Goal: Transaction & Acquisition: Purchase product/service

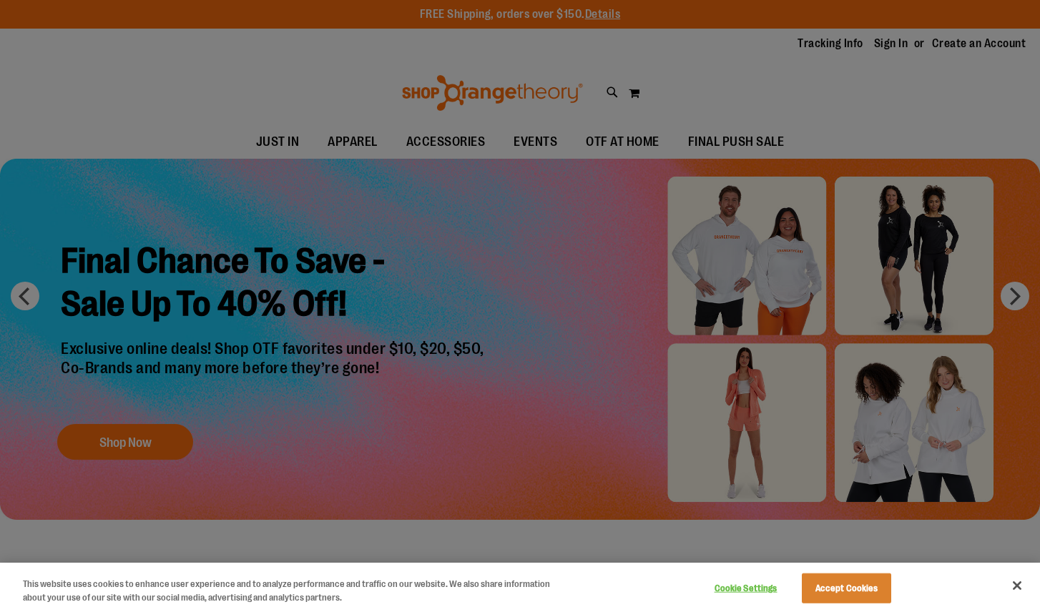
click at [133, 443] on div at bounding box center [520, 306] width 1040 height 612
click at [853, 584] on button "Accept Cookies" at bounding box center [846, 589] width 89 height 30
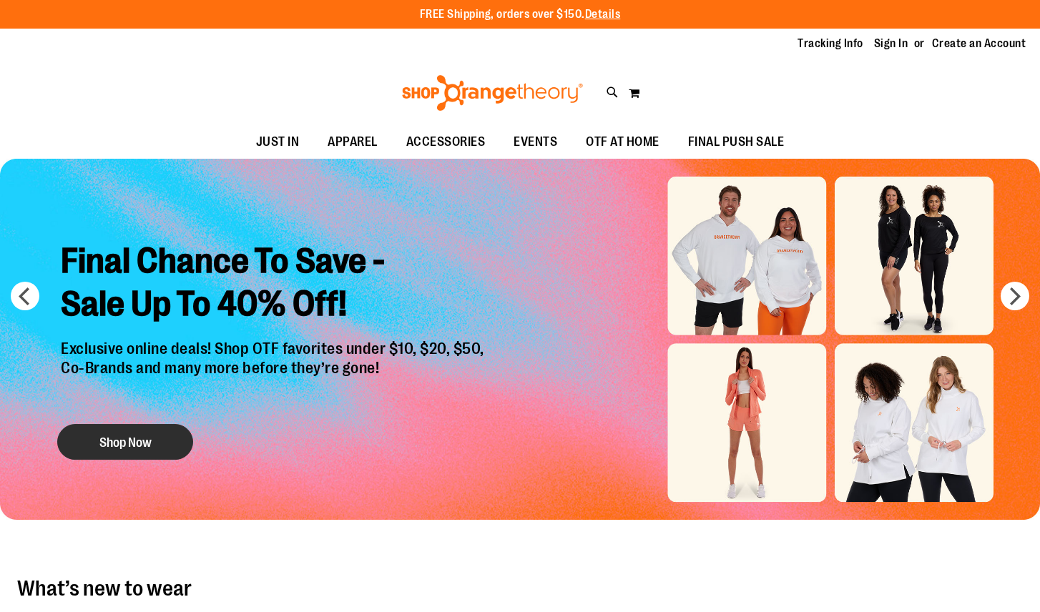
click at [117, 433] on button "Shop Now" at bounding box center [125, 442] width 136 height 36
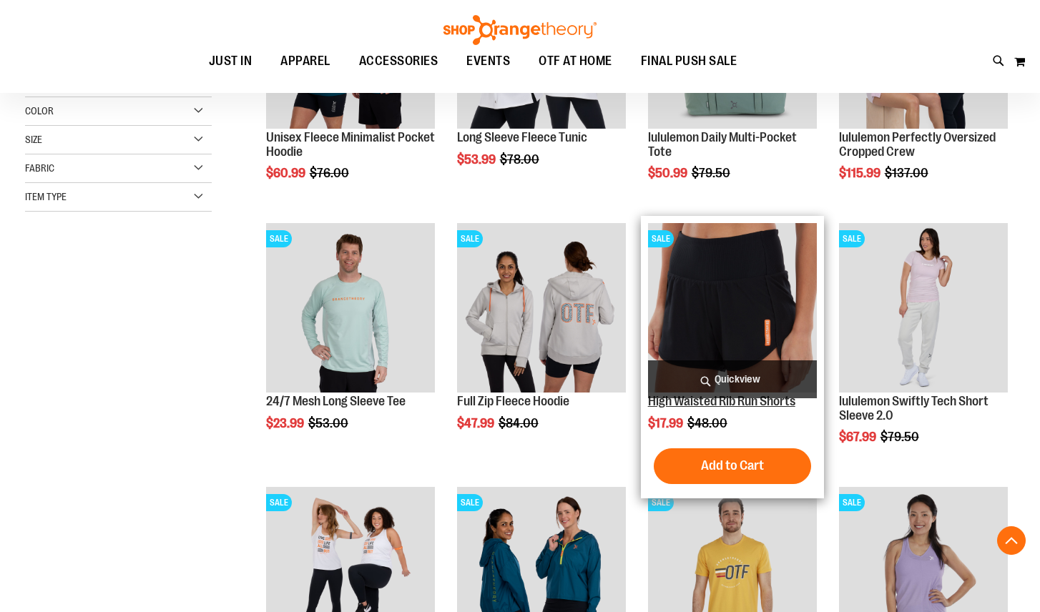
scroll to position [333, 0]
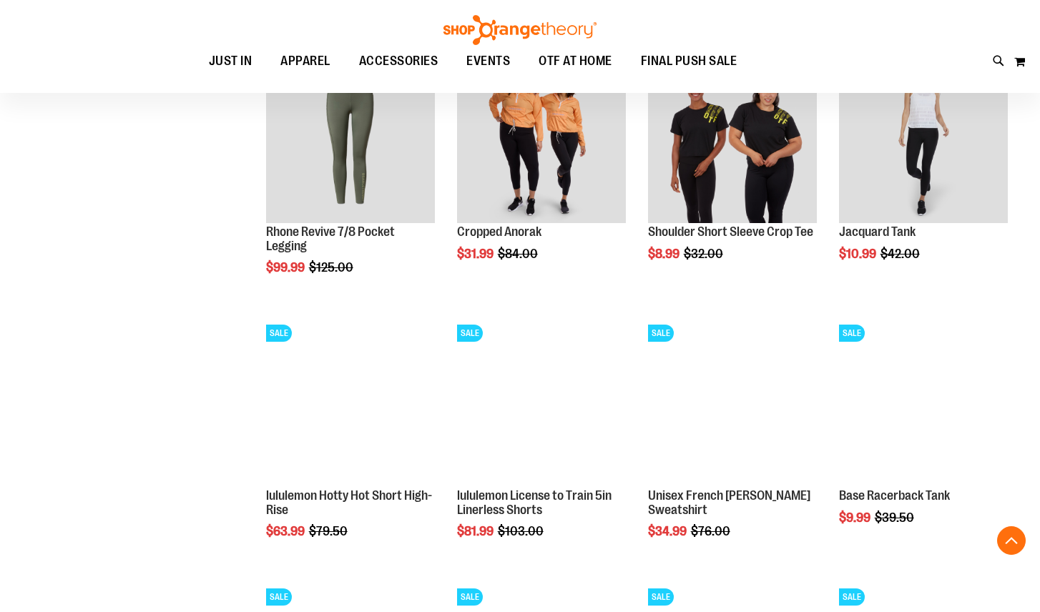
scroll to position [1033, 0]
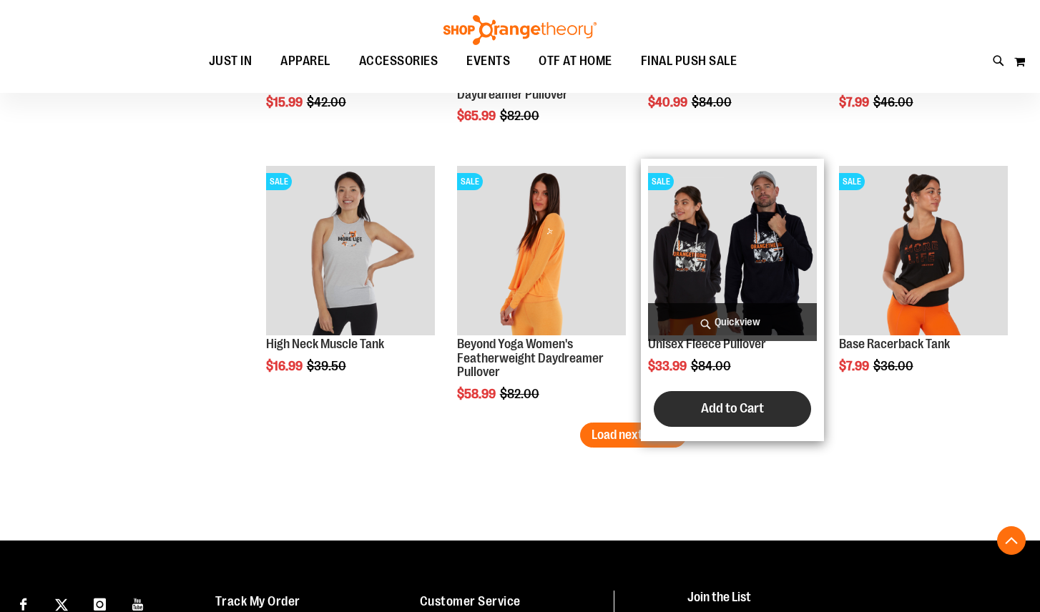
scroll to position [2243, 0]
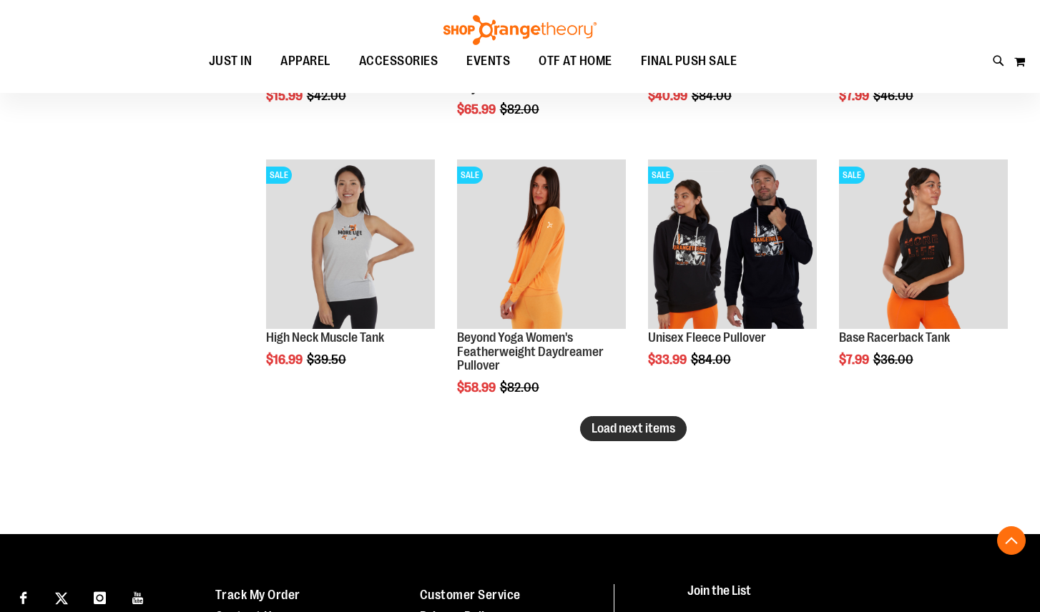
click at [613, 426] on span "Load next items" at bounding box center [633, 428] width 84 height 14
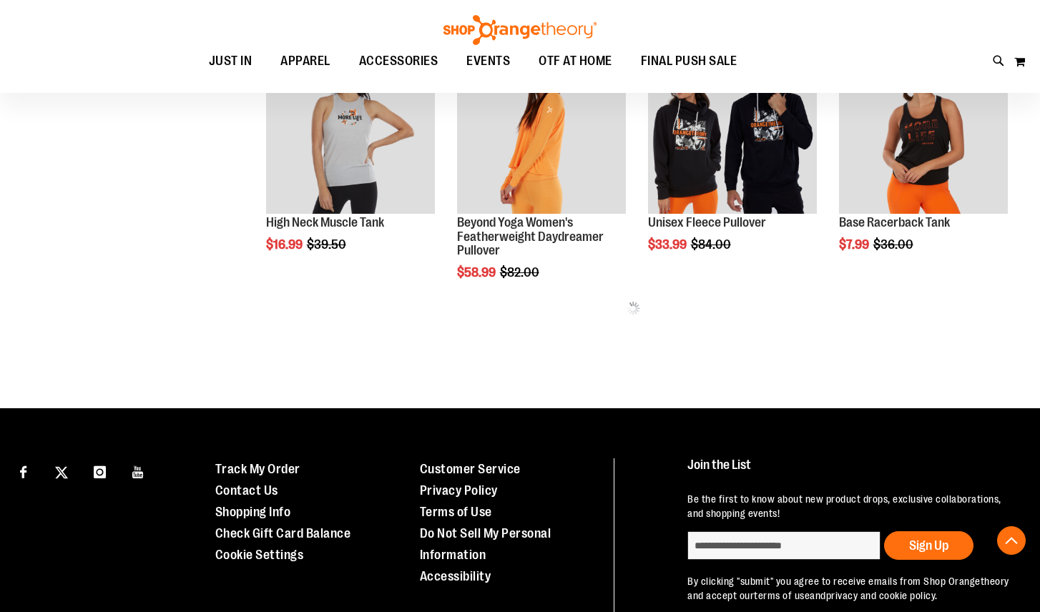
scroll to position [2367, 0]
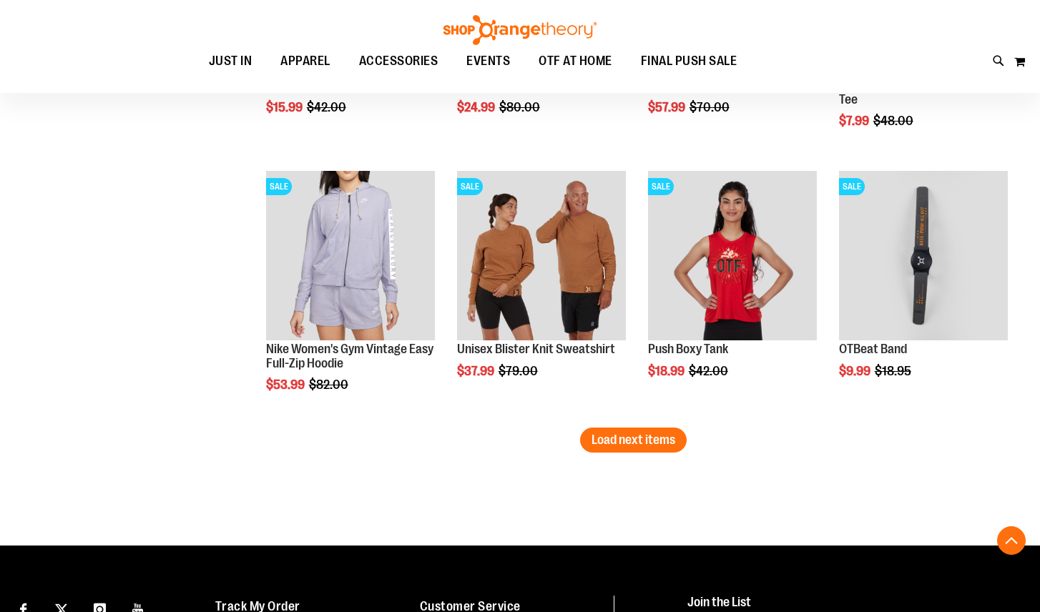
scroll to position [3028, 0]
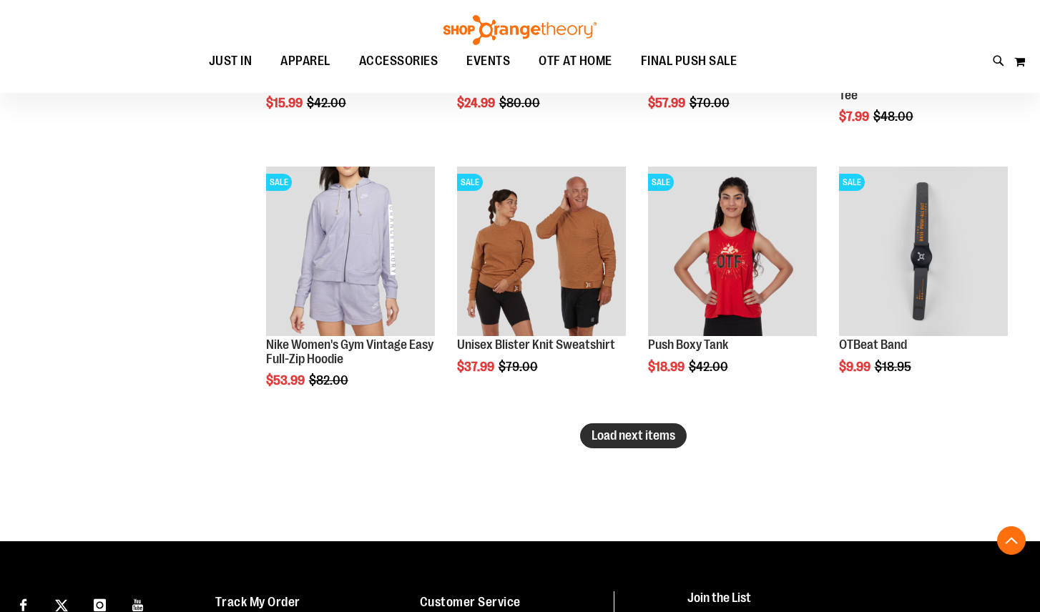
click at [634, 424] on button "Load next items" at bounding box center [633, 435] width 107 height 25
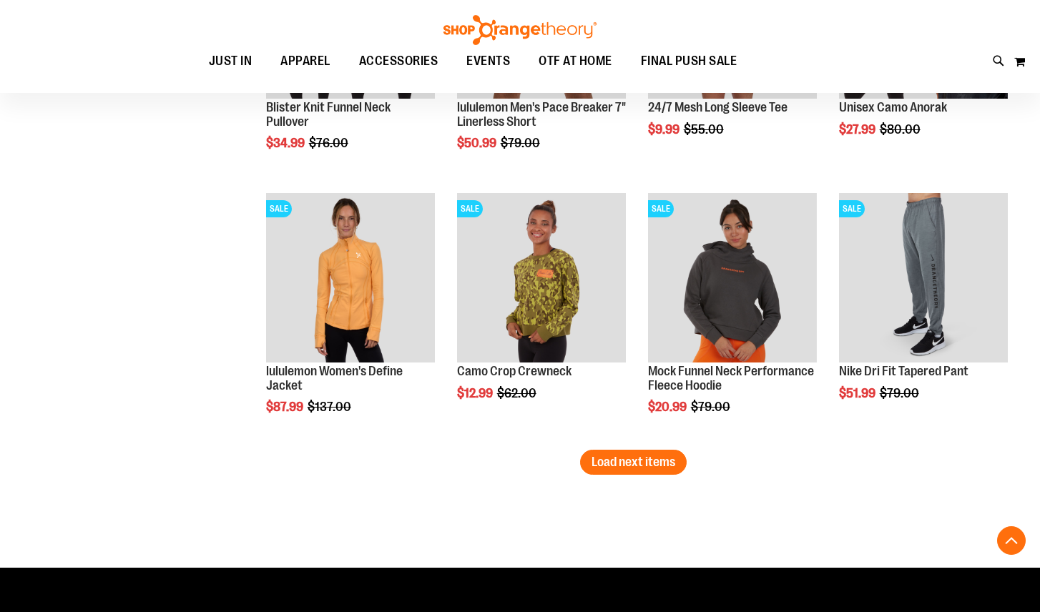
scroll to position [3816, 0]
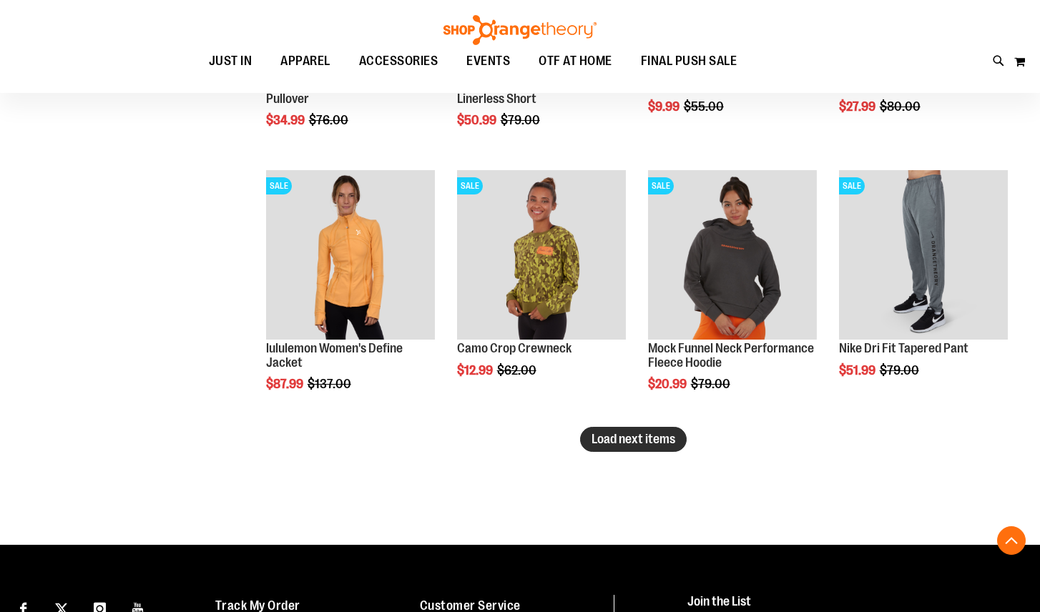
click at [619, 442] on span "Load next items" at bounding box center [633, 439] width 84 height 14
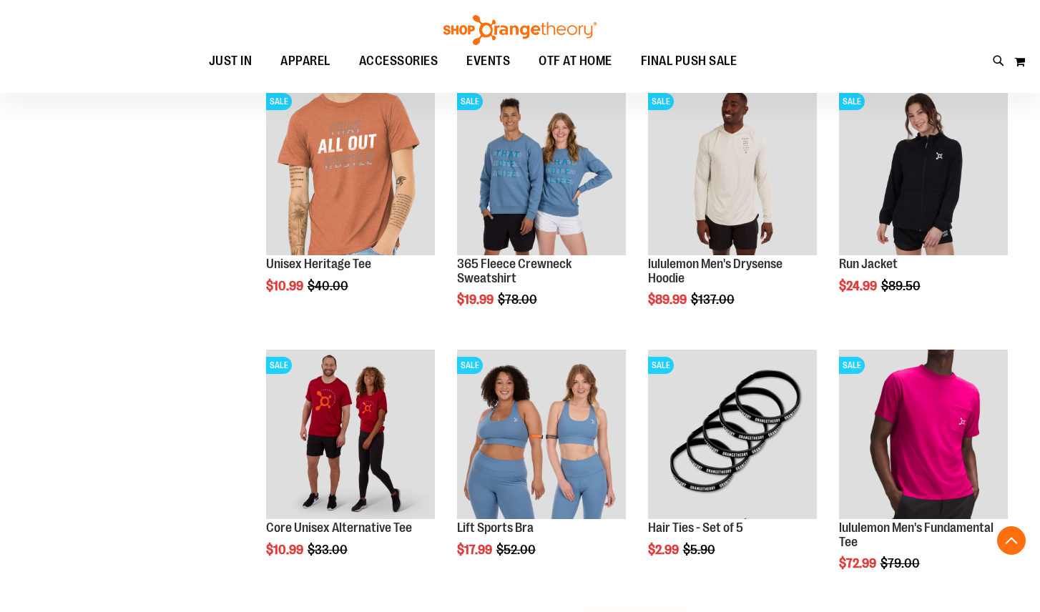
scroll to position [4429, 0]
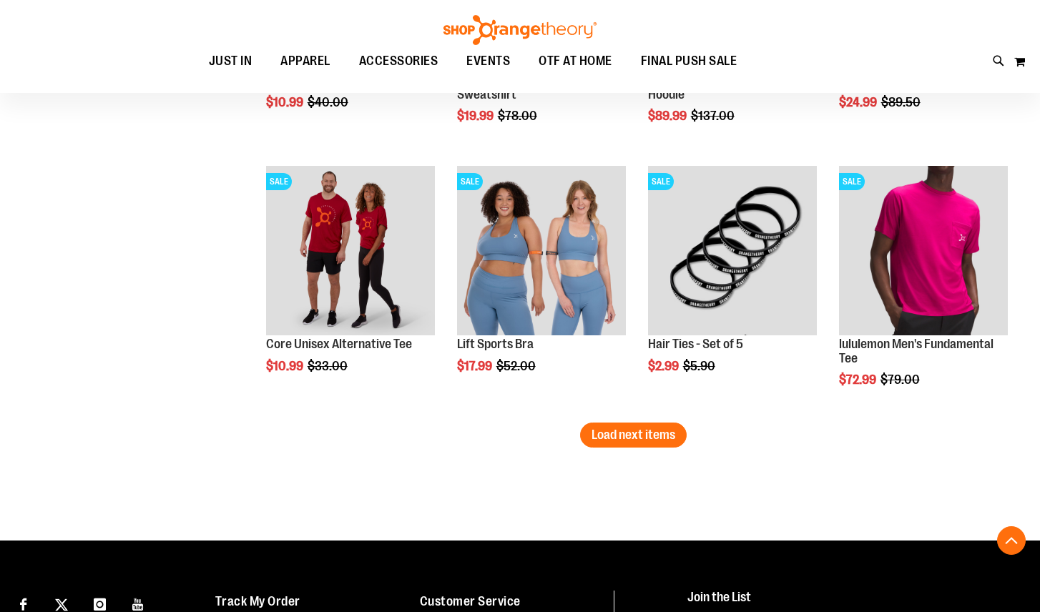
scroll to position [4613, 0]
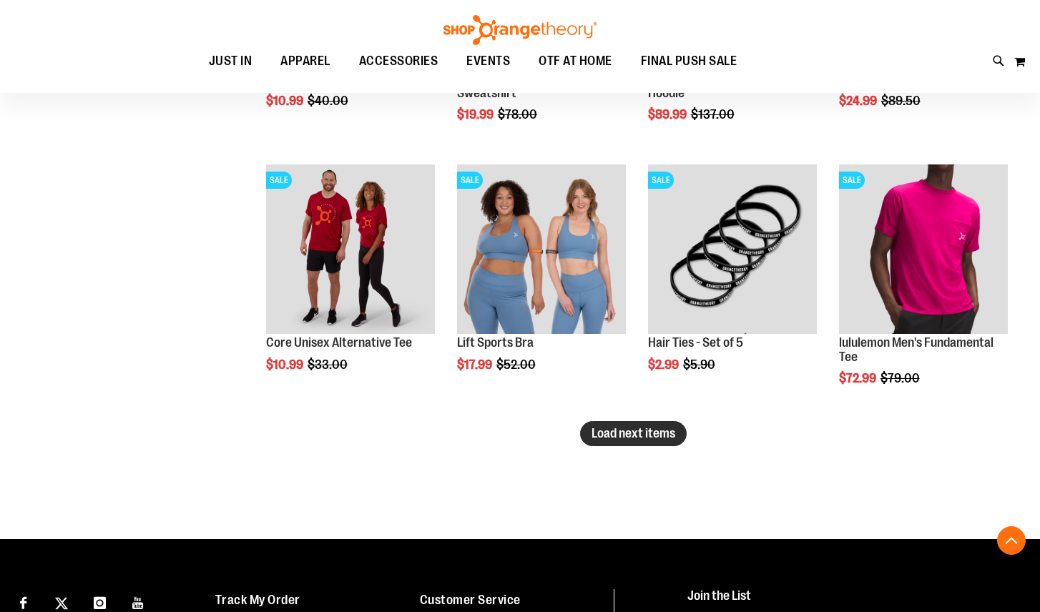
click at [632, 436] on span "Load next items" at bounding box center [633, 433] width 84 height 14
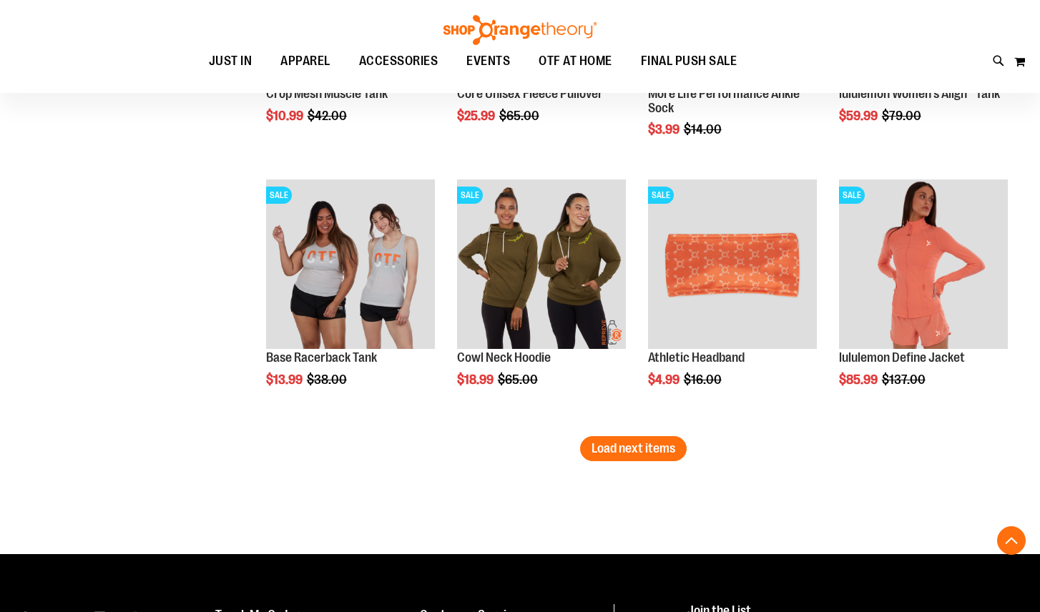
scroll to position [5392, 0]
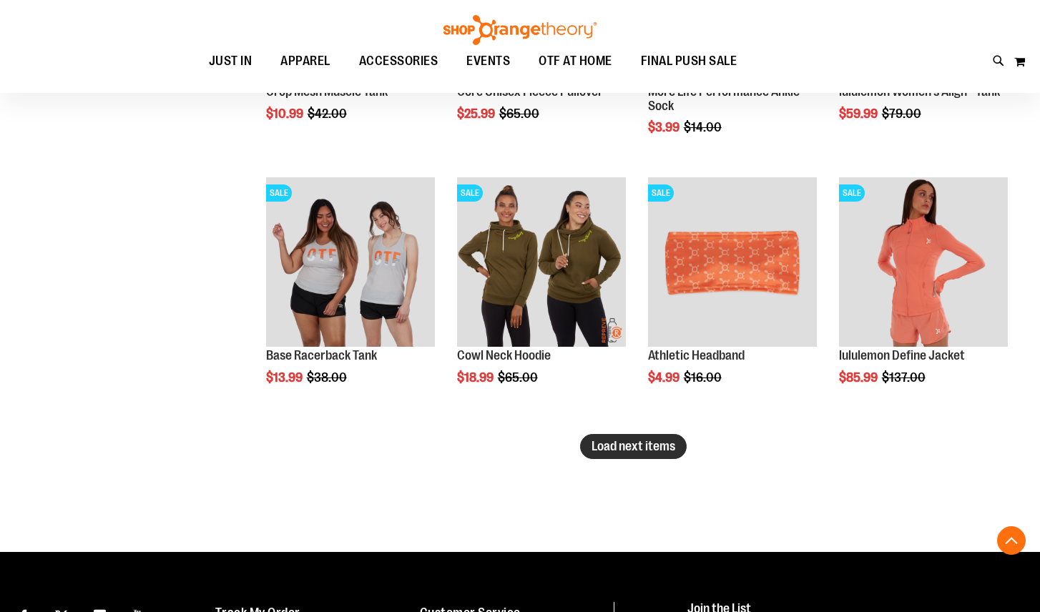
click at [661, 449] on span "Load next items" at bounding box center [633, 446] width 84 height 14
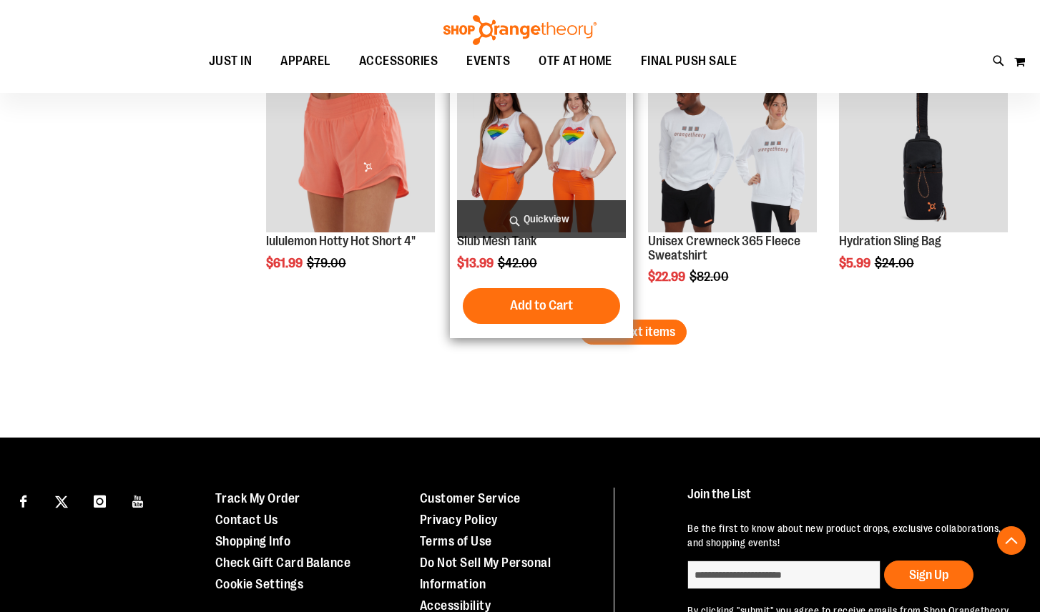
scroll to position [6311, 0]
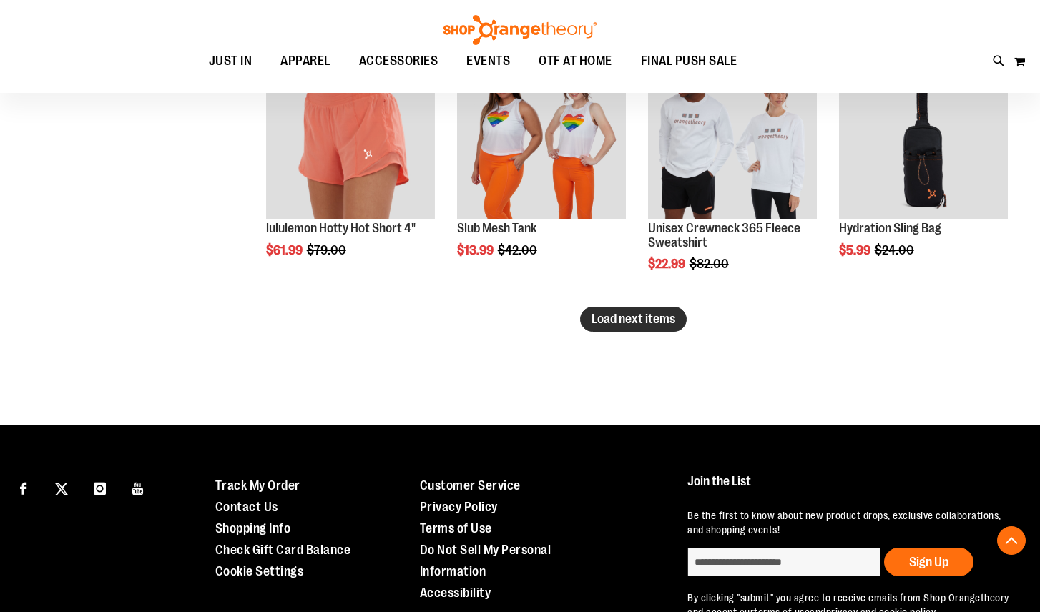
click at [609, 319] on span "Load next items" at bounding box center [633, 319] width 84 height 14
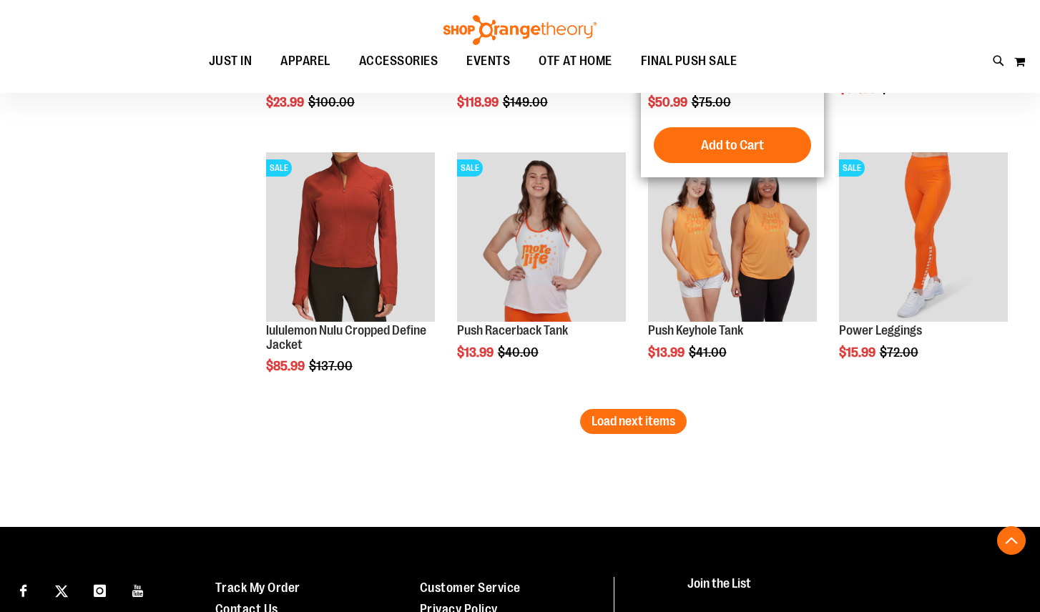
scroll to position [7090, 0]
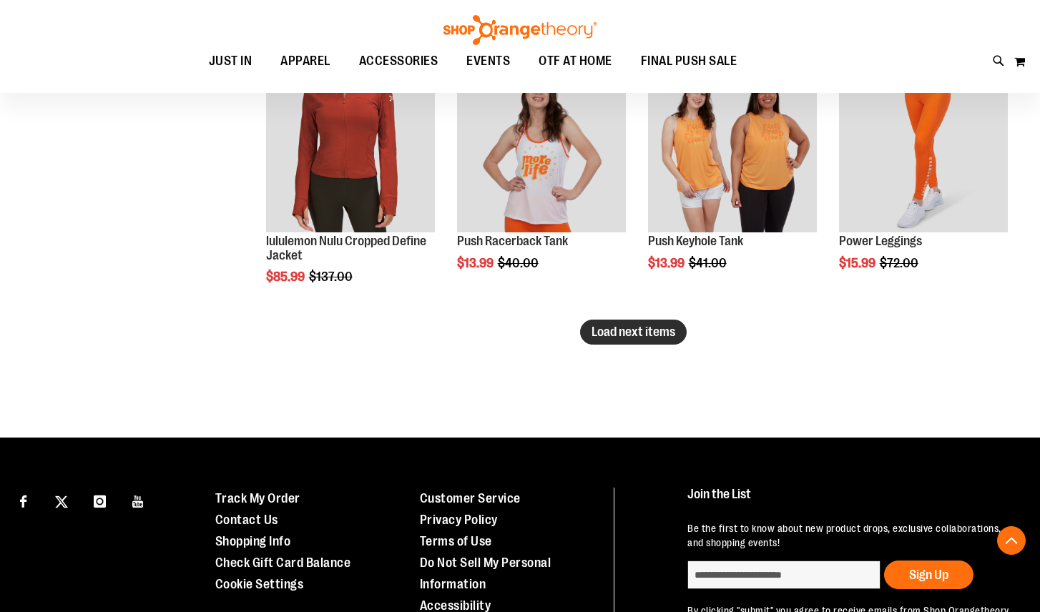
click at [606, 338] on span "Load next items" at bounding box center [633, 332] width 84 height 14
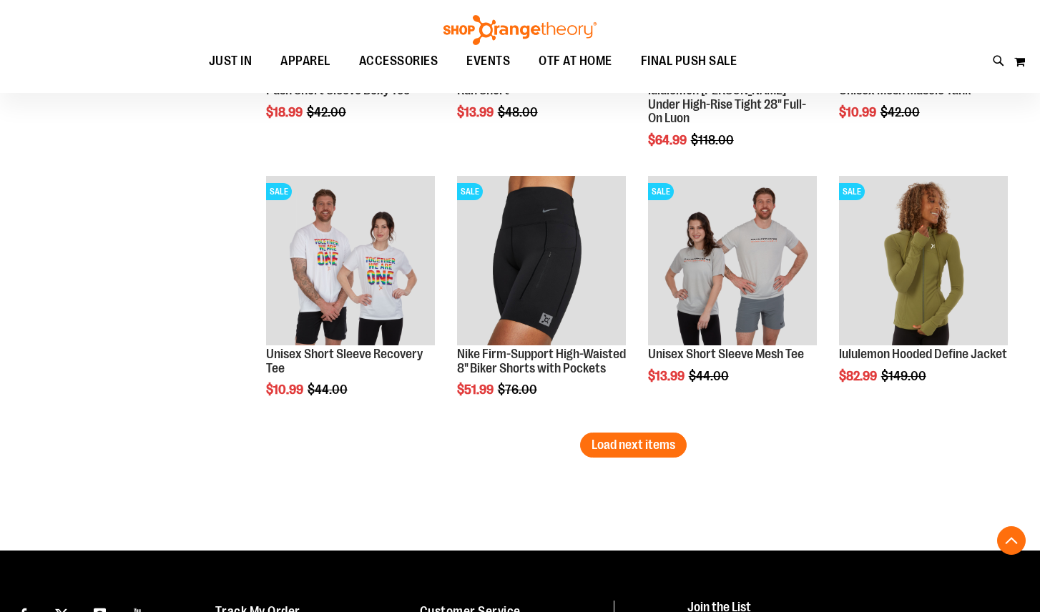
scroll to position [7769, 0]
click at [612, 447] on span "Load next items" at bounding box center [633, 445] width 84 height 14
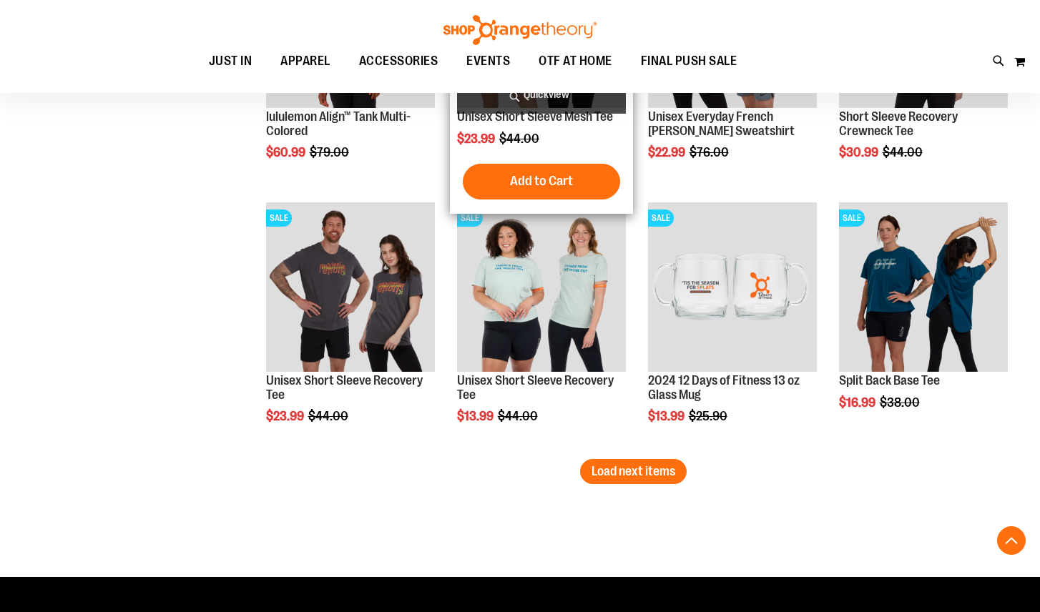
scroll to position [8535, 0]
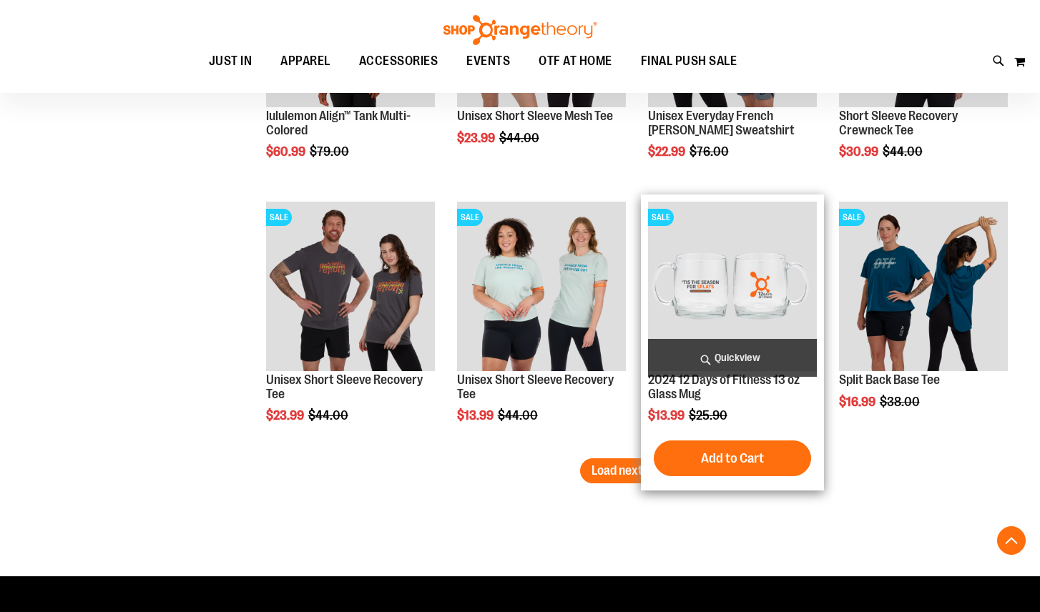
click at [656, 473] on form "Add to Cart" at bounding box center [732, 459] width 157 height 36
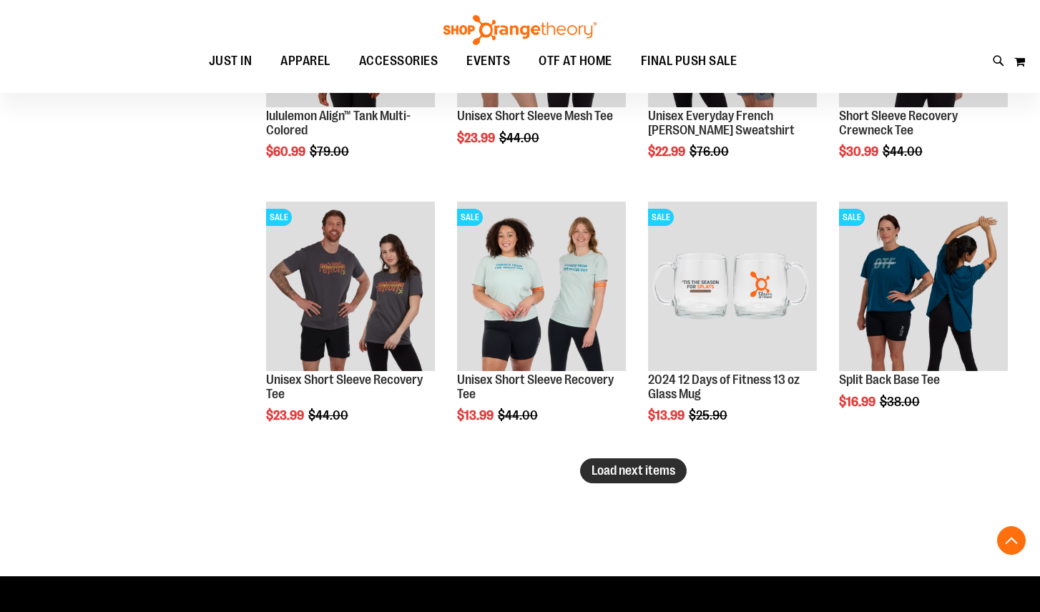
click at [625, 473] on span "Load next items" at bounding box center [633, 470] width 84 height 14
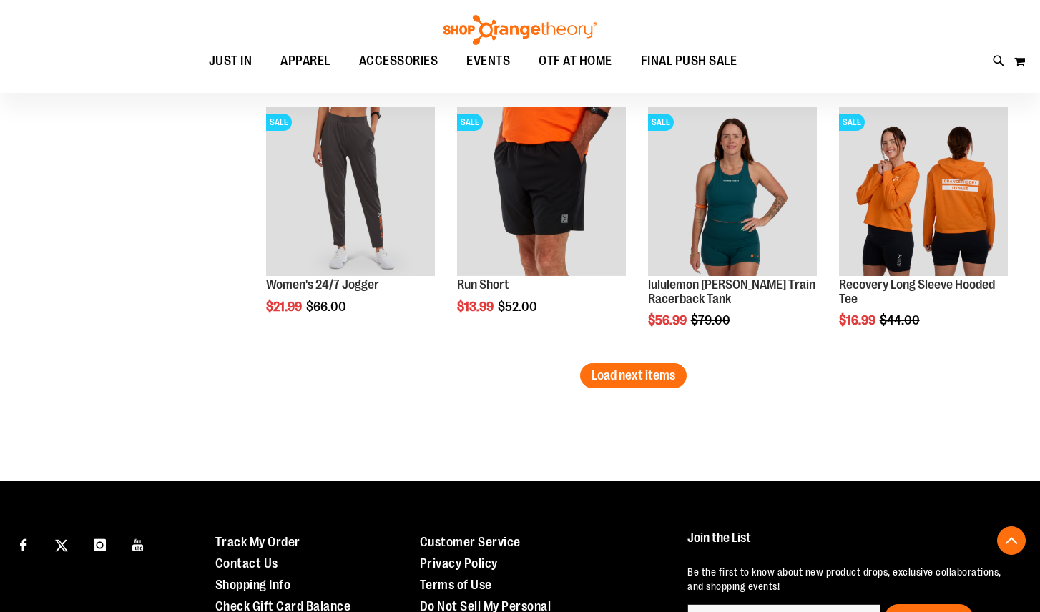
scroll to position [9424, 0]
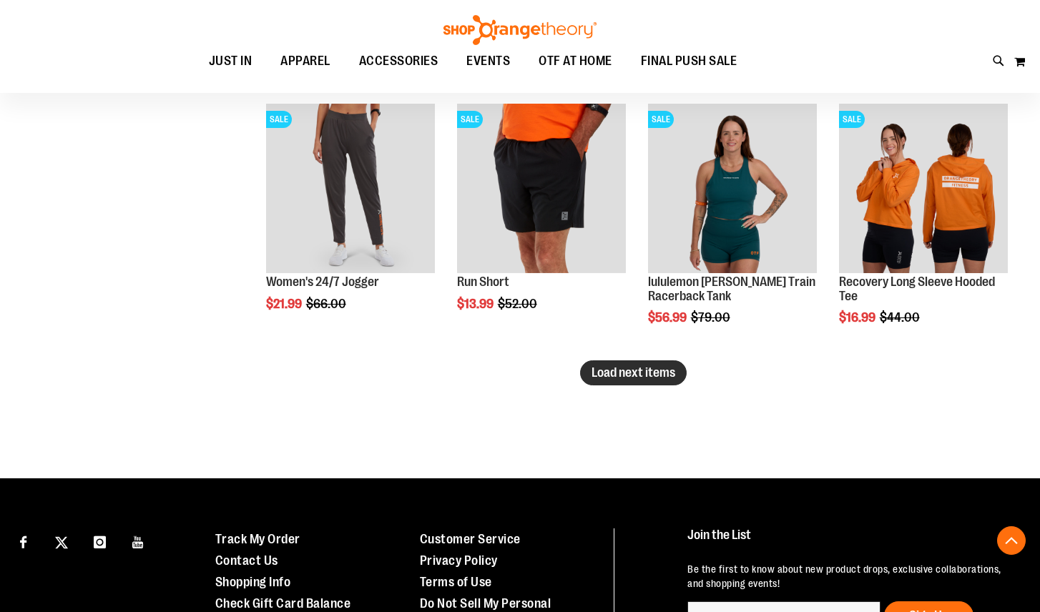
click at [642, 364] on button "Load next items" at bounding box center [633, 372] width 107 height 25
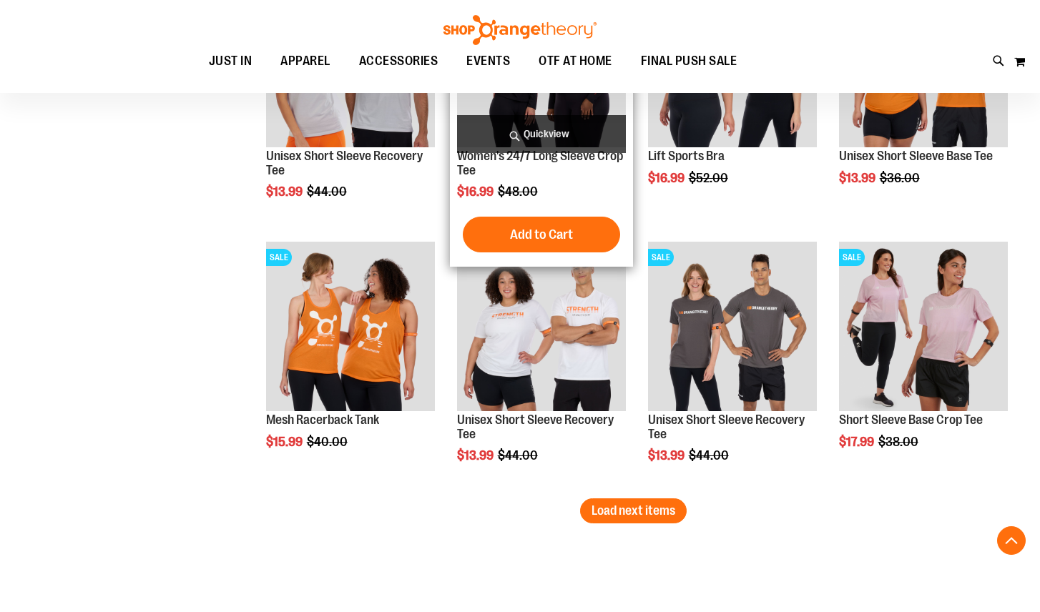
scroll to position [10079, 0]
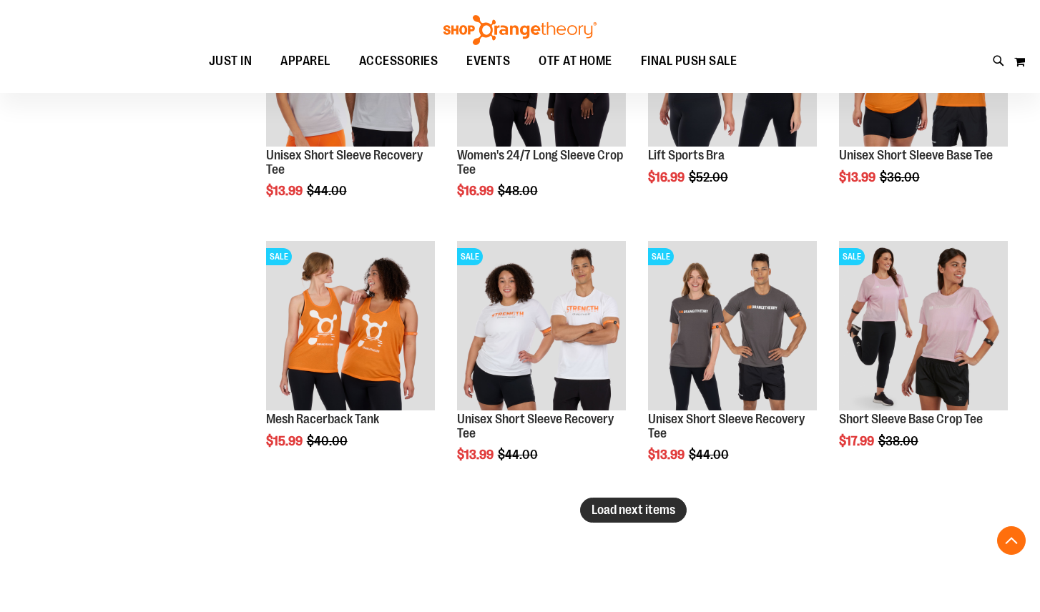
click at [607, 516] on span "Load next items" at bounding box center [633, 510] width 84 height 14
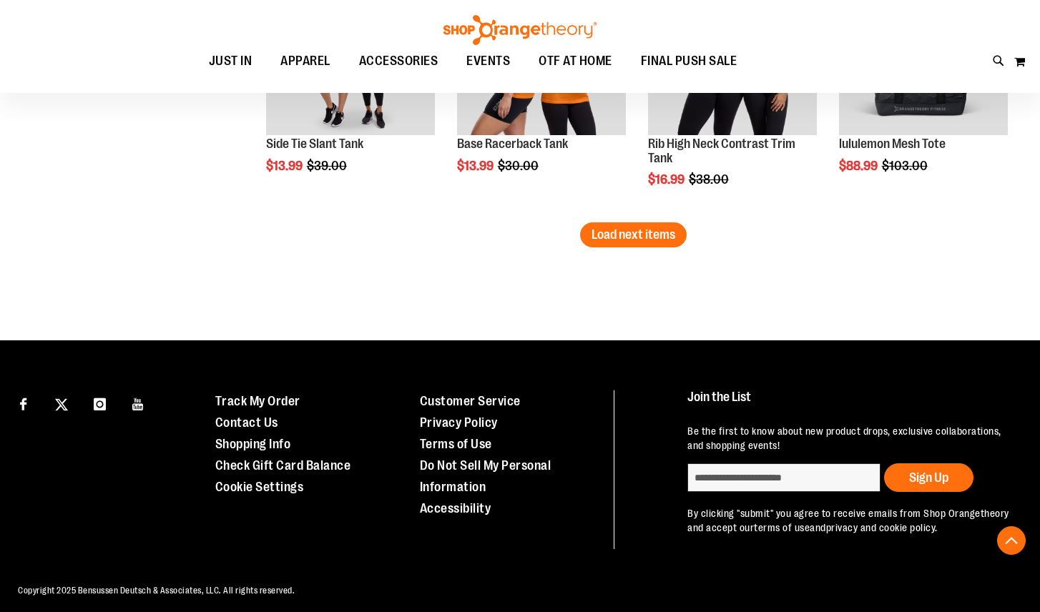
scroll to position [10905, 0]
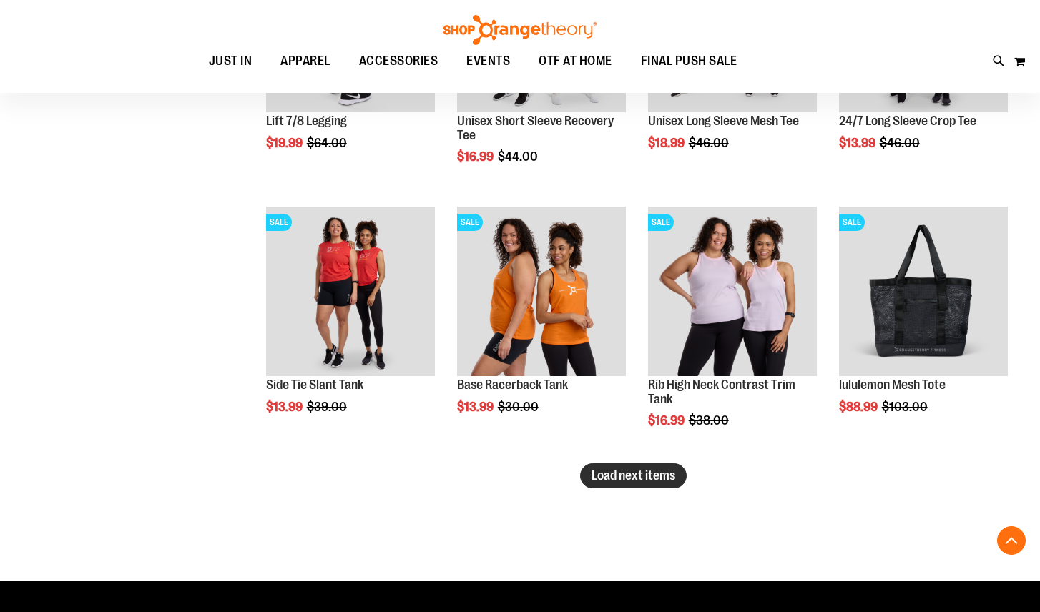
click at [608, 478] on span "Load next items" at bounding box center [633, 475] width 84 height 14
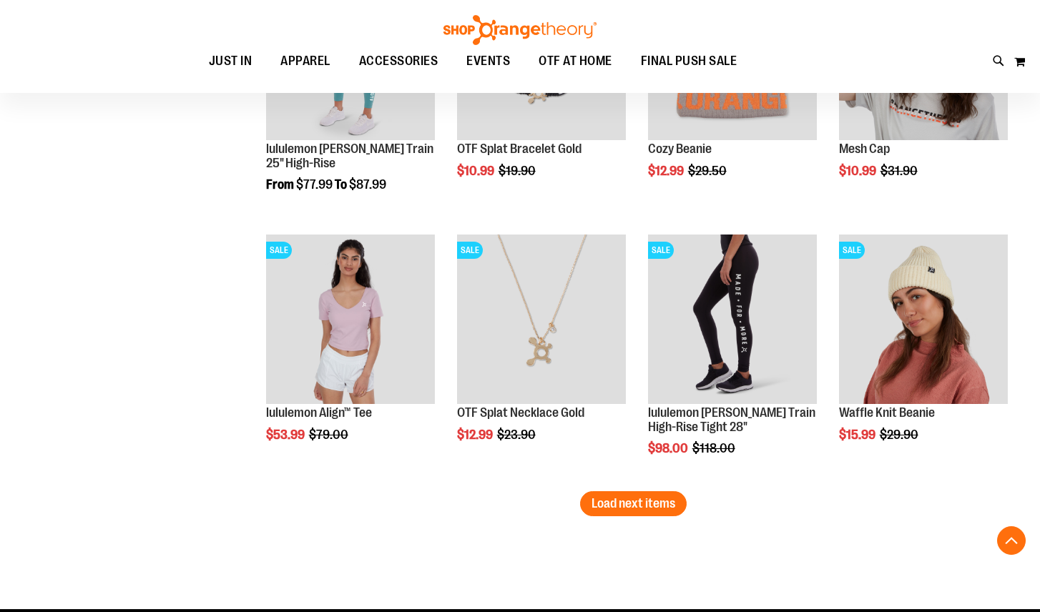
scroll to position [11675, 0]
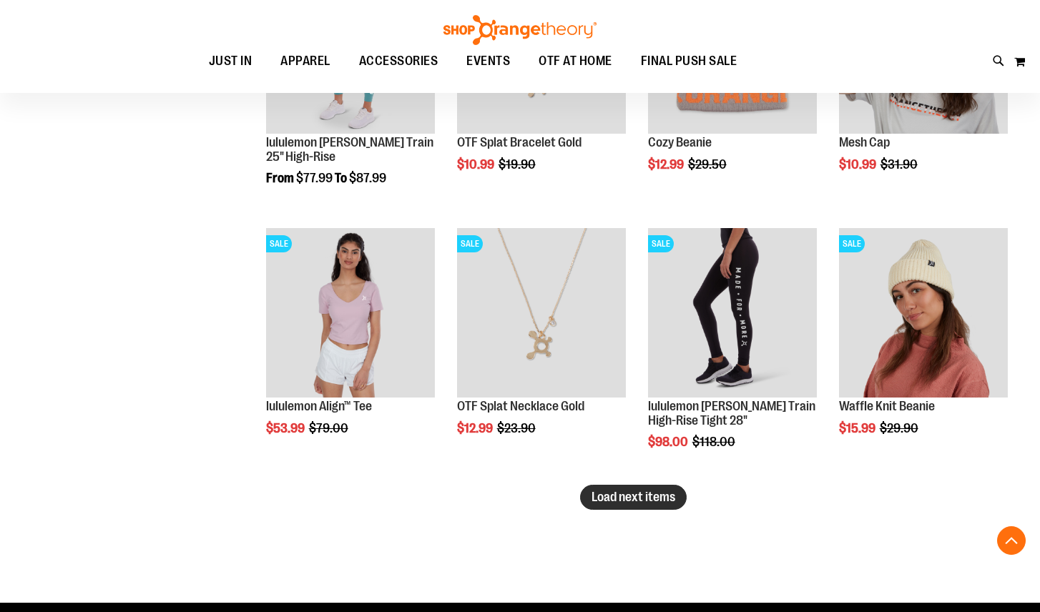
click at [617, 499] on span "Load next items" at bounding box center [633, 497] width 84 height 14
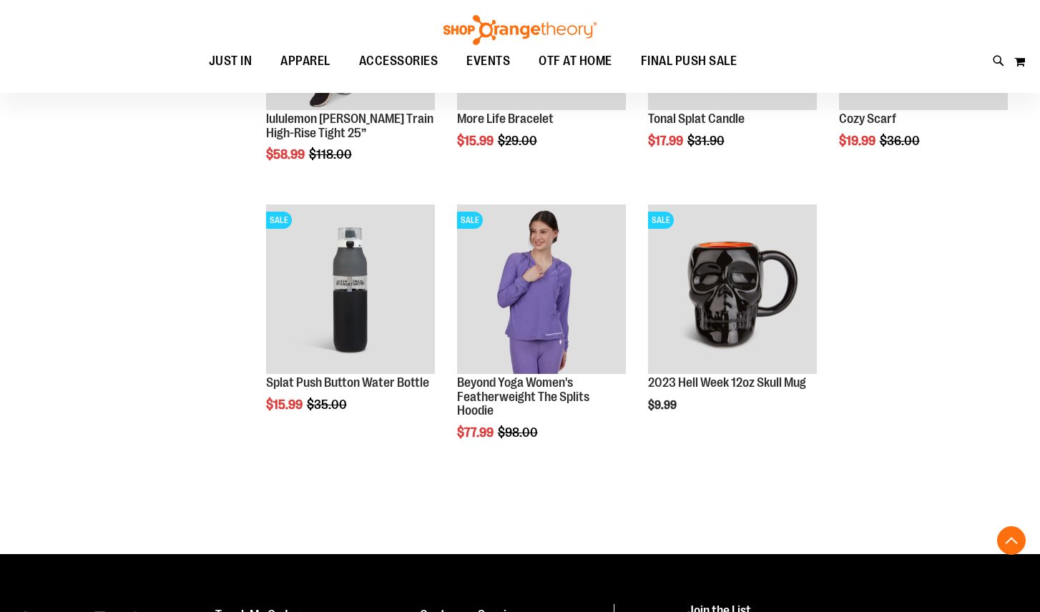
scroll to position [12231, 0]
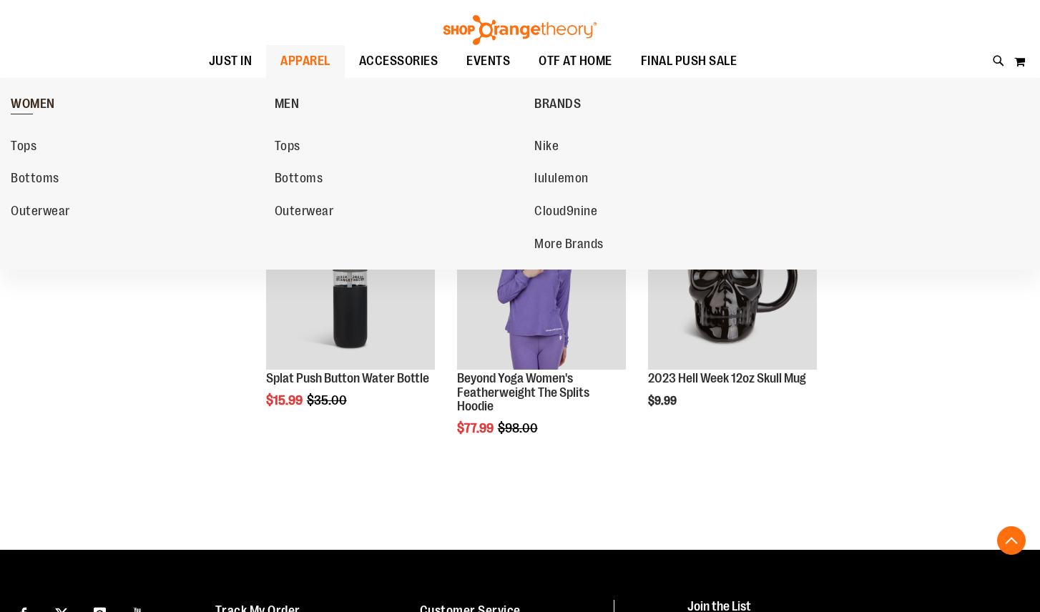
click at [38, 106] on span "WOMEN" at bounding box center [33, 106] width 44 height 18
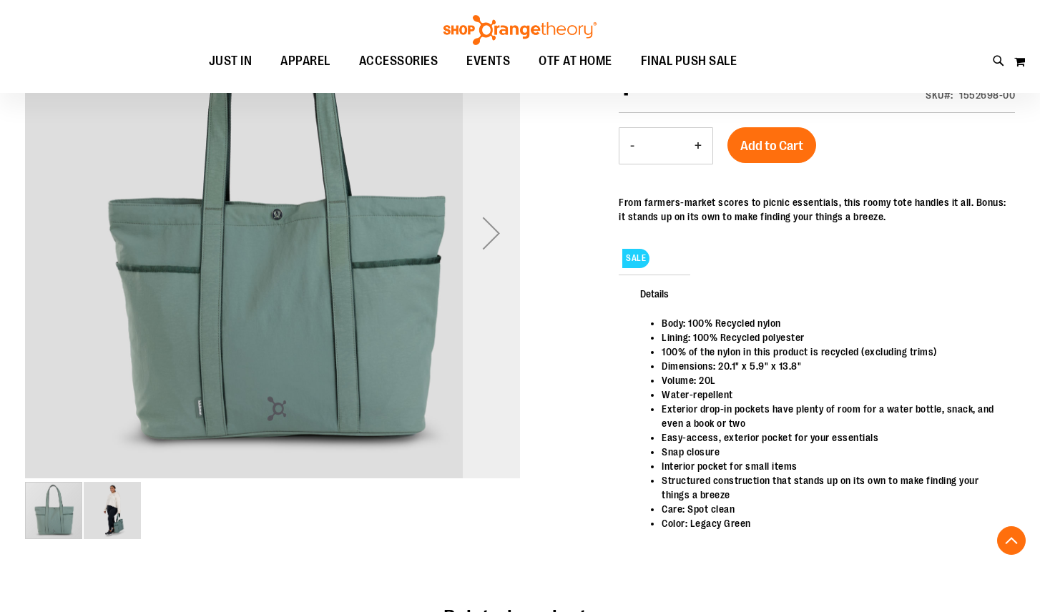
scroll to position [231, 0]
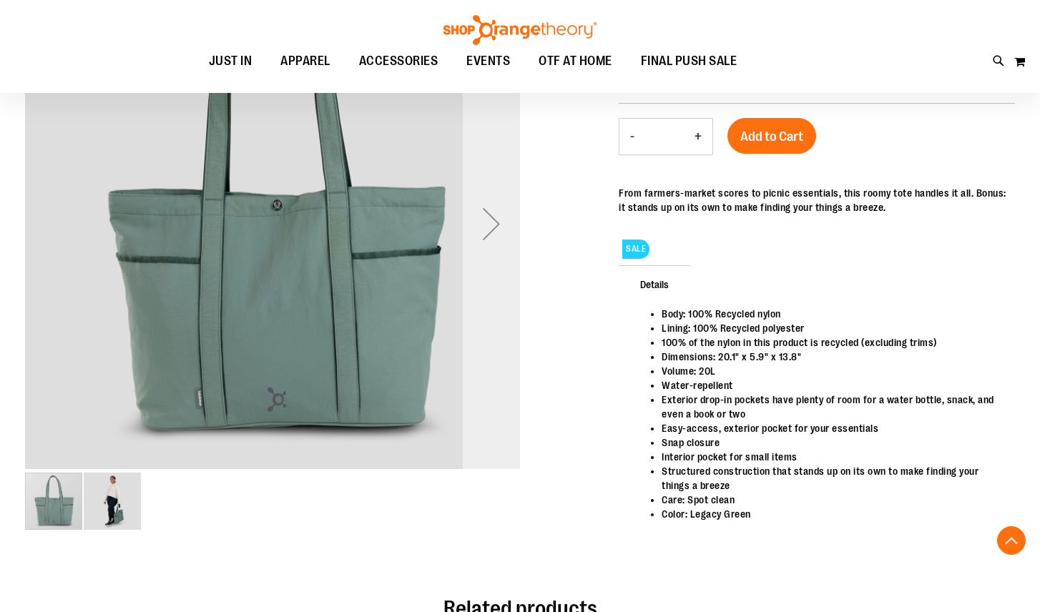
click at [491, 234] on div "Next" at bounding box center [491, 223] width 57 height 57
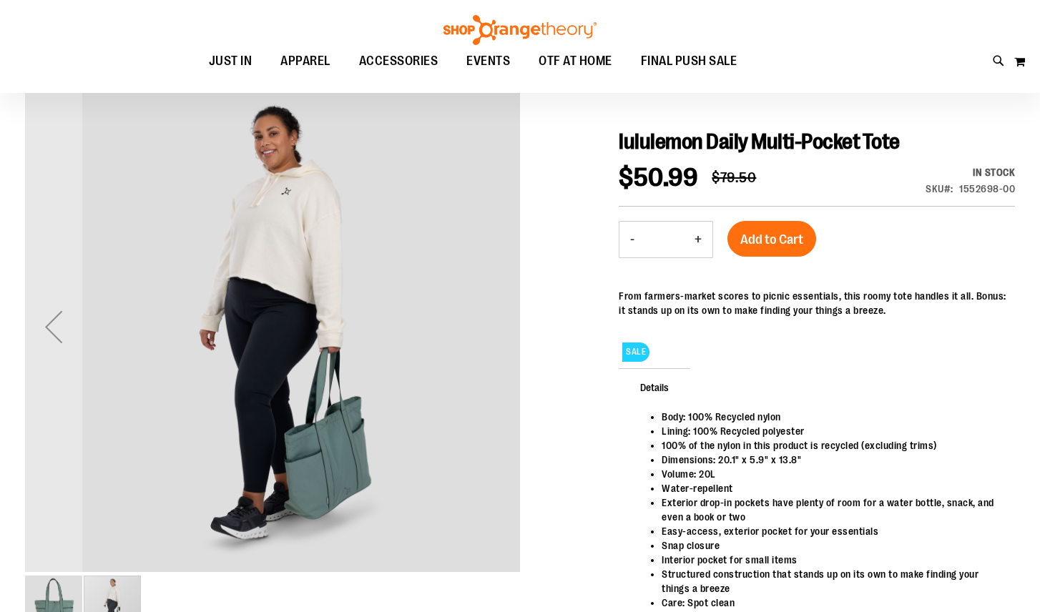
scroll to position [127, 0]
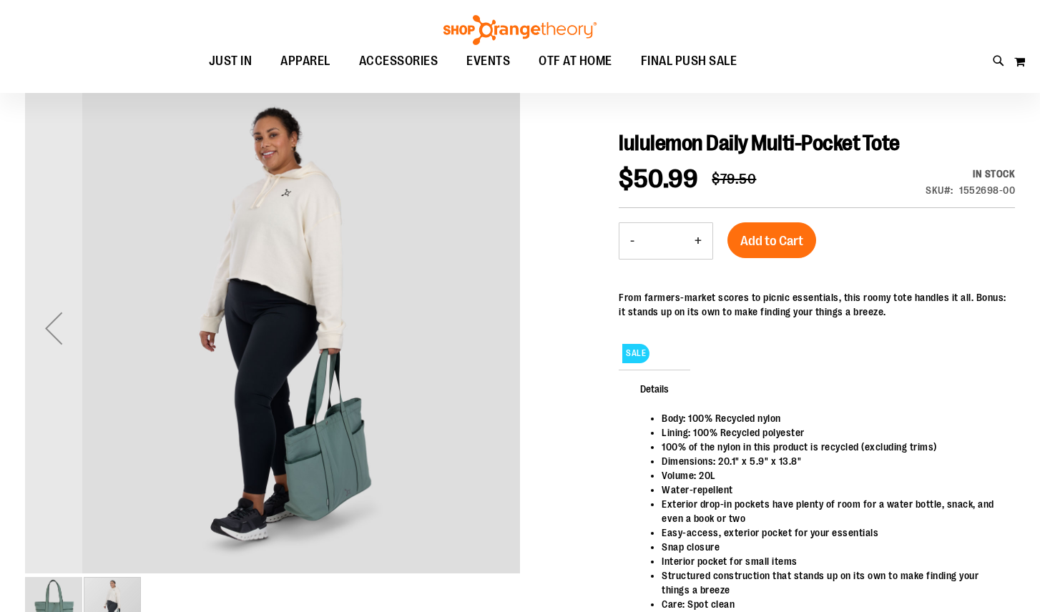
click at [58, 579] on img "image 1 of 2" at bounding box center [53, 605] width 57 height 57
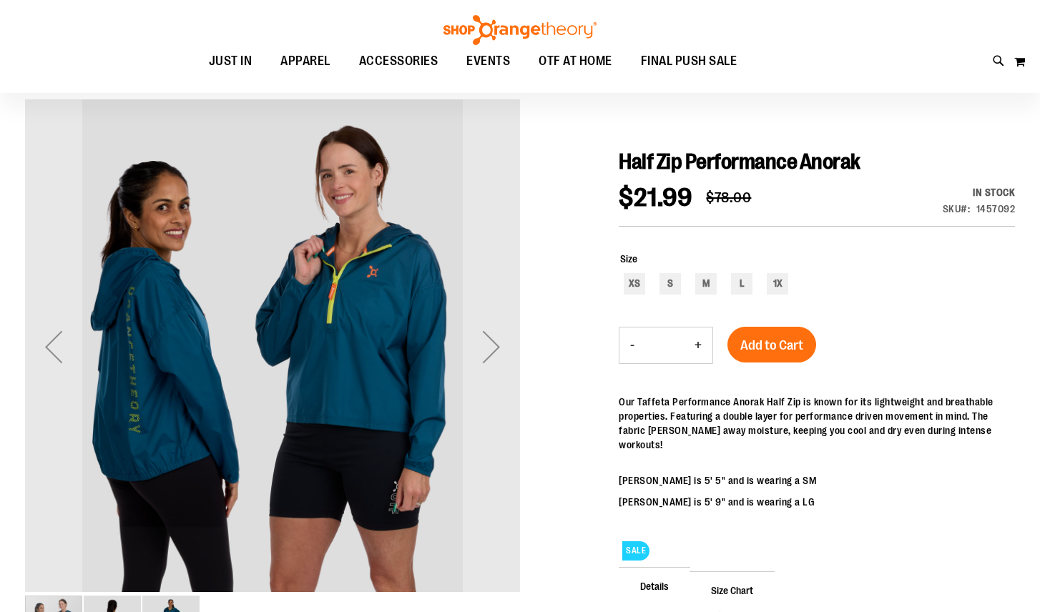
scroll to position [103, 0]
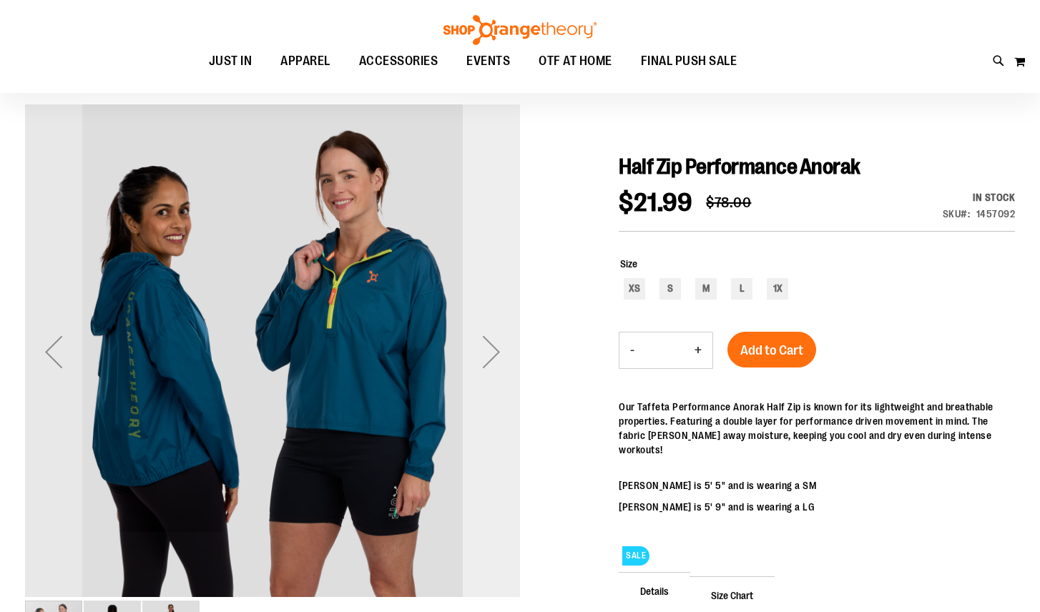
click at [505, 329] on div "Next" at bounding box center [491, 351] width 57 height 57
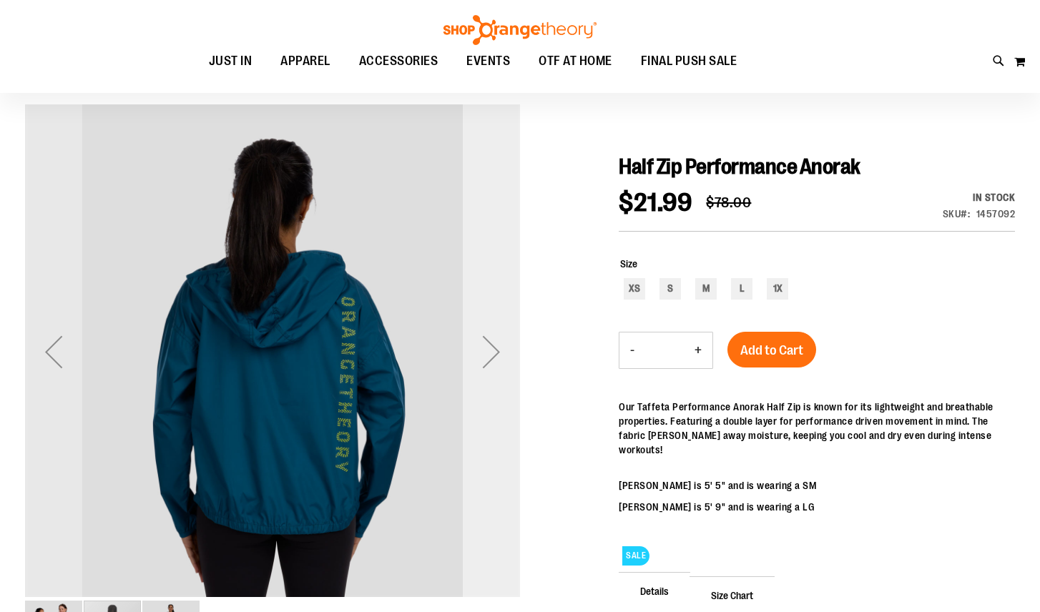
click at [496, 336] on div "Next" at bounding box center [491, 351] width 57 height 57
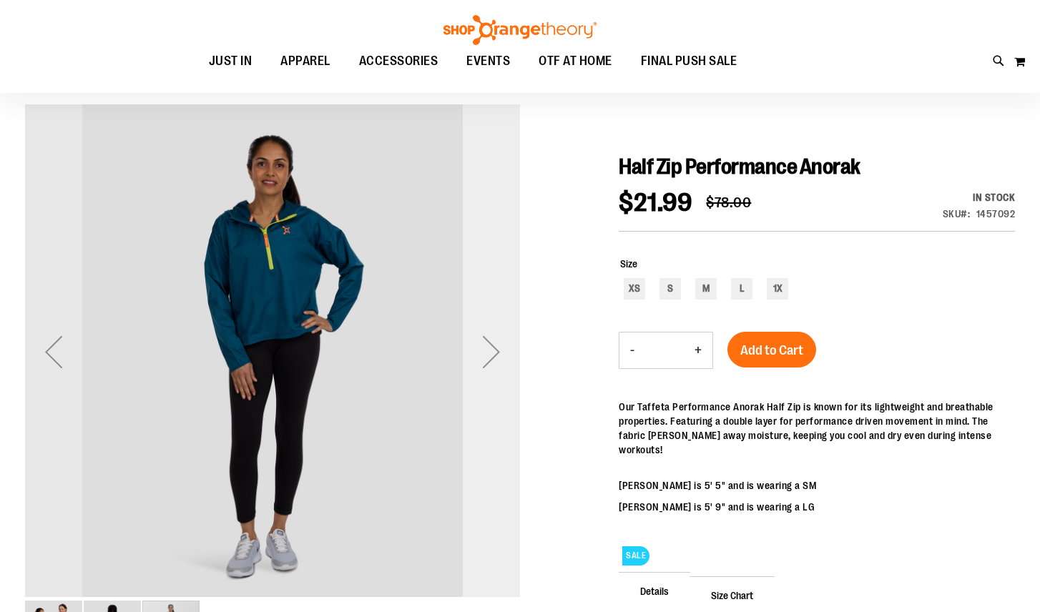
click at [491, 345] on div "Next" at bounding box center [491, 351] width 57 height 57
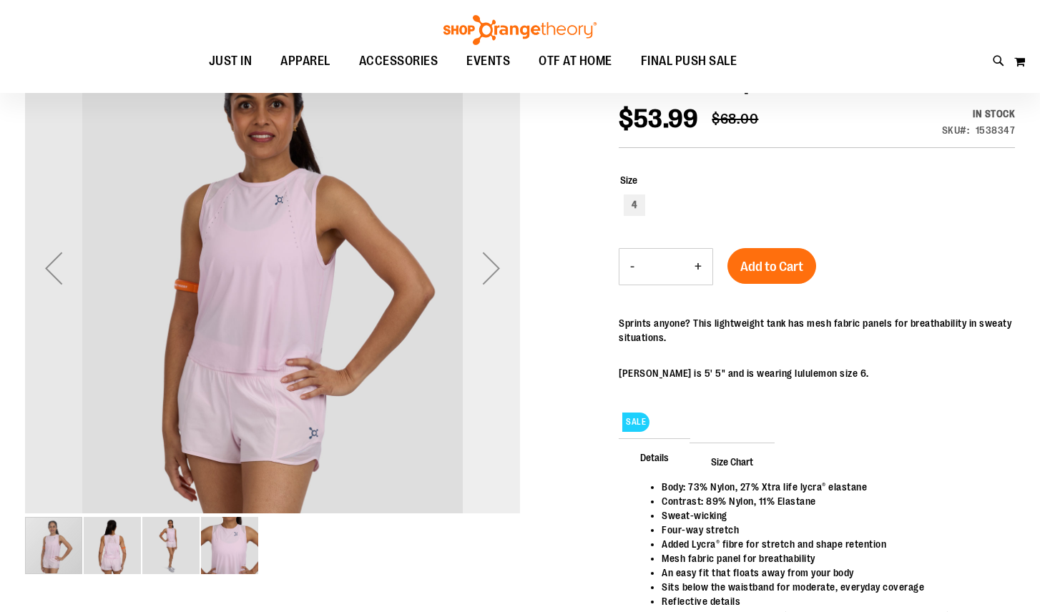
scroll to position [191, 0]
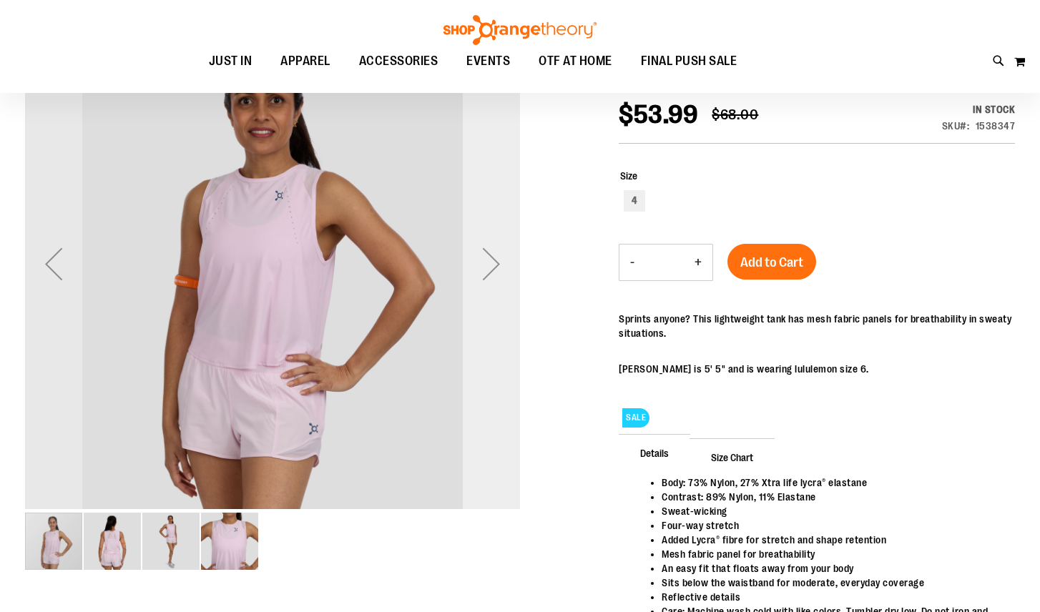
click at [487, 260] on div "Next" at bounding box center [491, 263] width 57 height 57
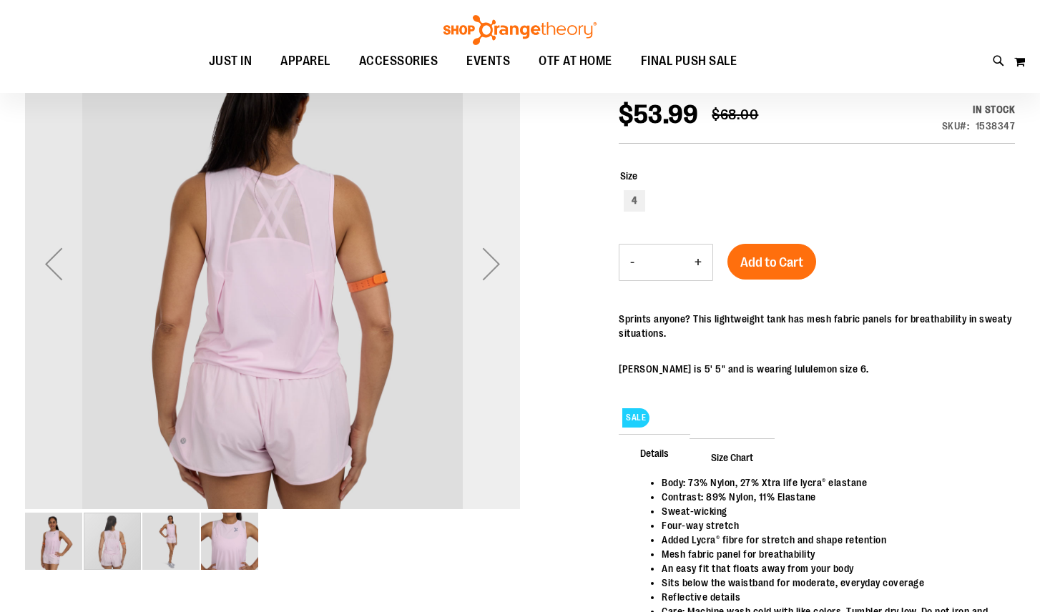
click at [487, 260] on div "Next" at bounding box center [491, 263] width 57 height 57
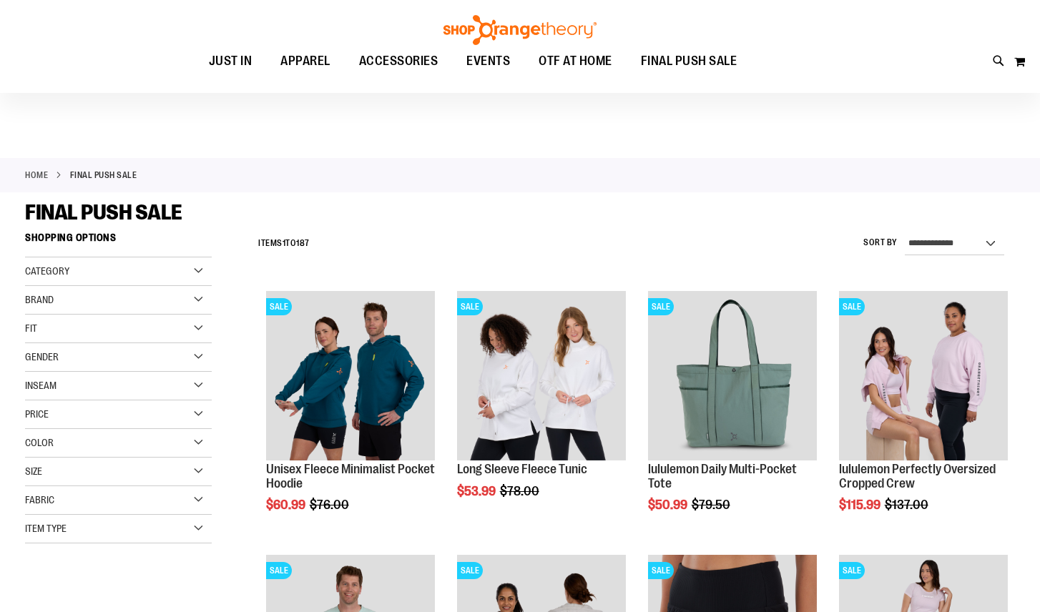
scroll to position [81, 0]
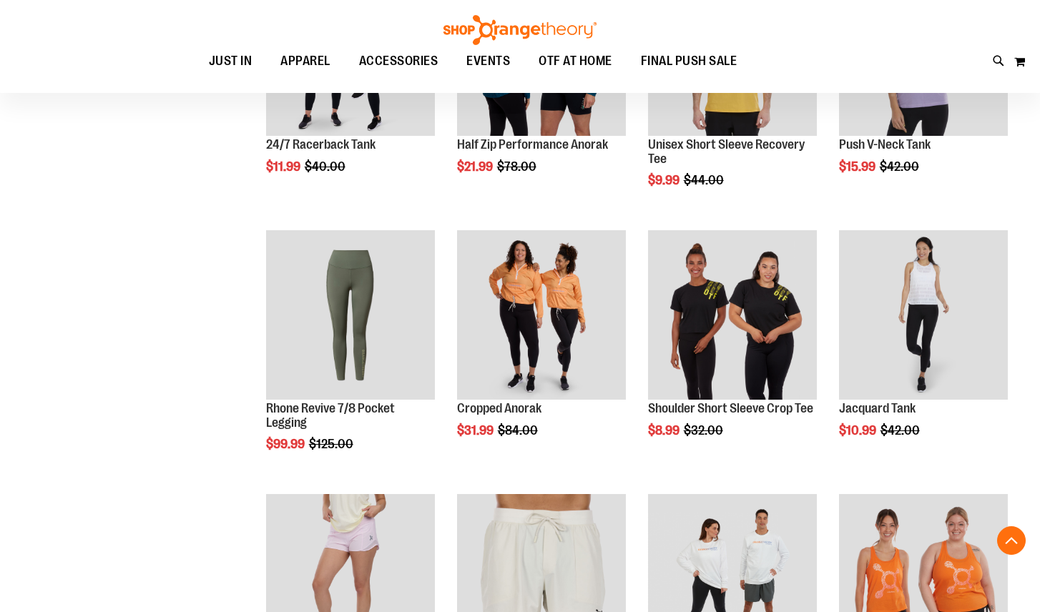
scroll to position [852, 0]
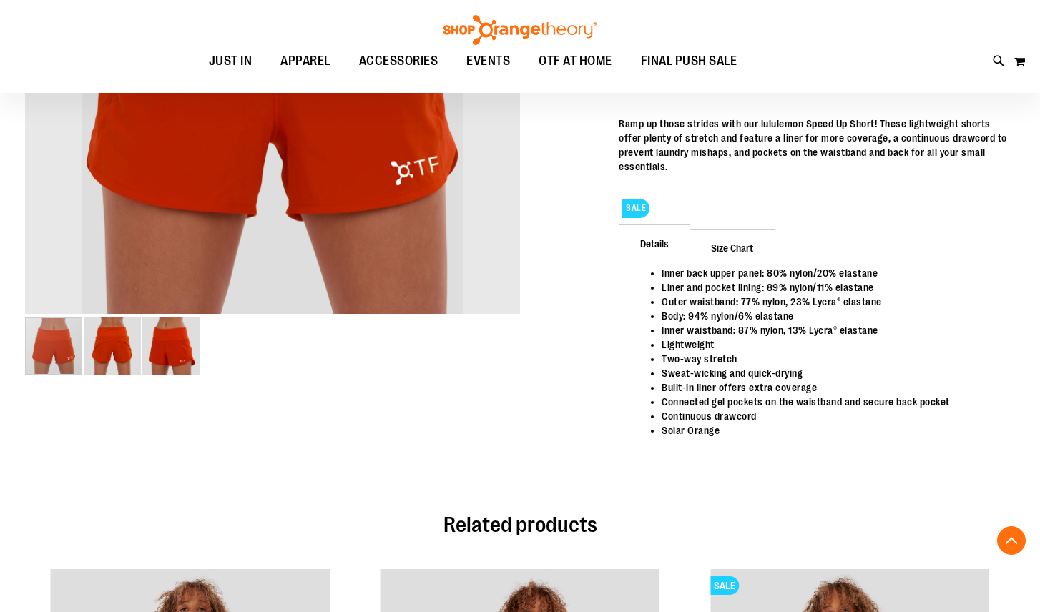
scroll to position [387, 0]
click at [174, 356] on img "image 3 of 3" at bounding box center [170, 345] width 57 height 57
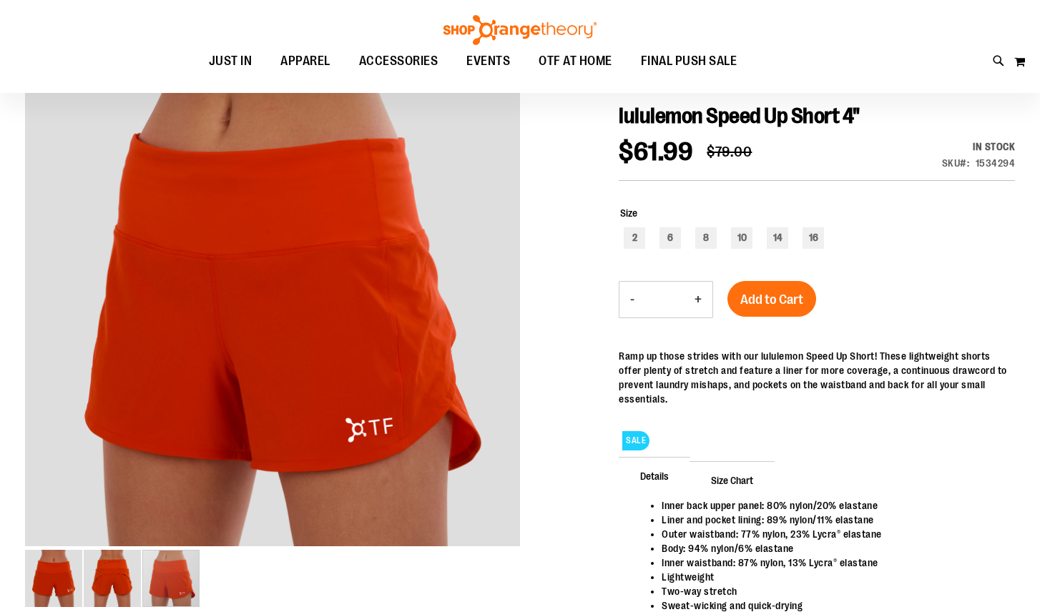
scroll to position [153, 0]
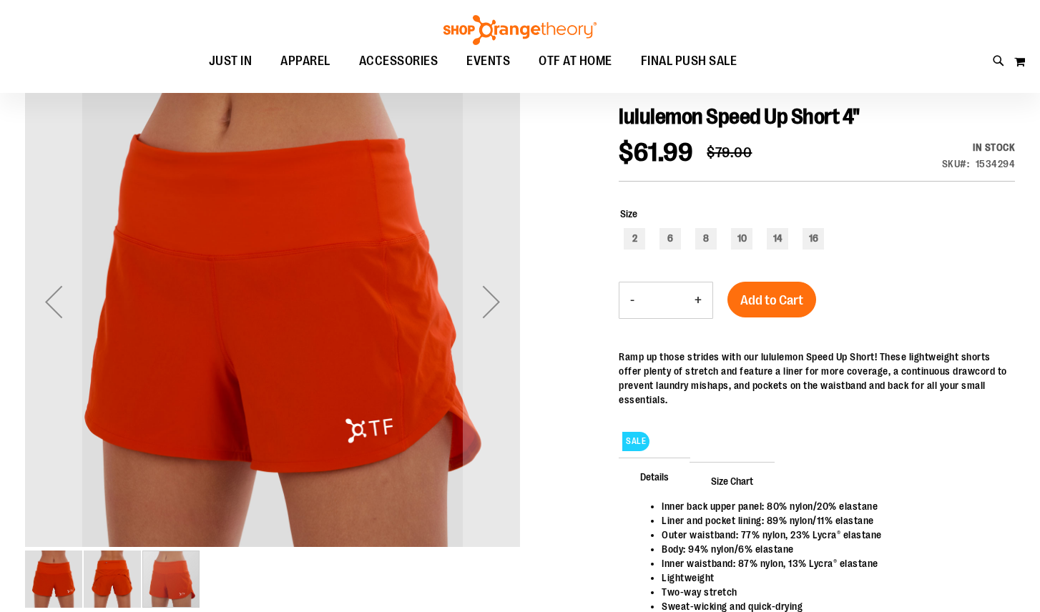
click at [108, 574] on img "image 2 of 3" at bounding box center [112, 579] width 57 height 57
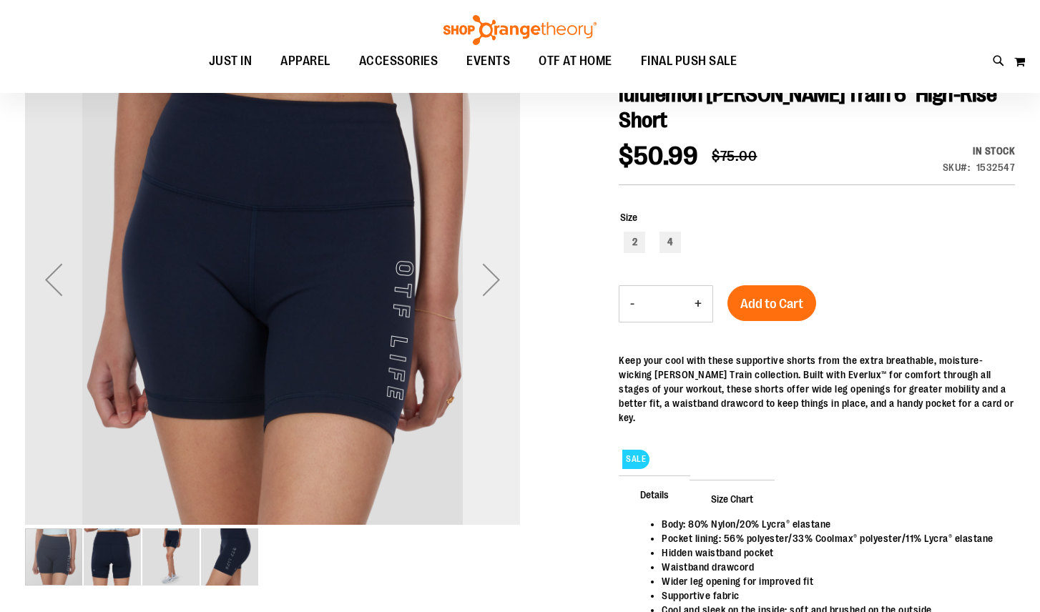
scroll to position [180, 0]
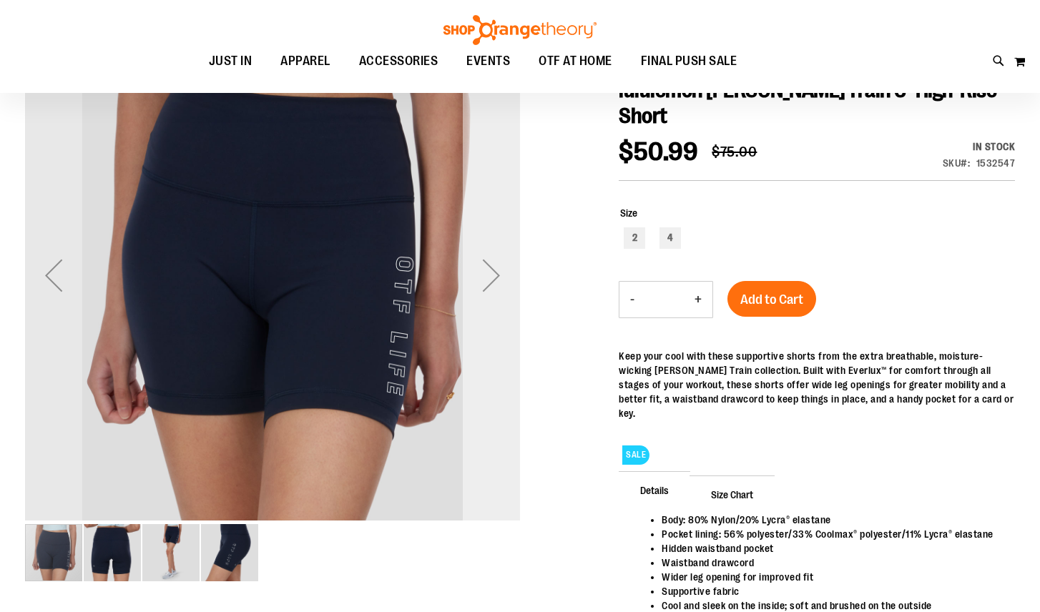
click at [488, 272] on div "Next" at bounding box center [491, 275] width 57 height 57
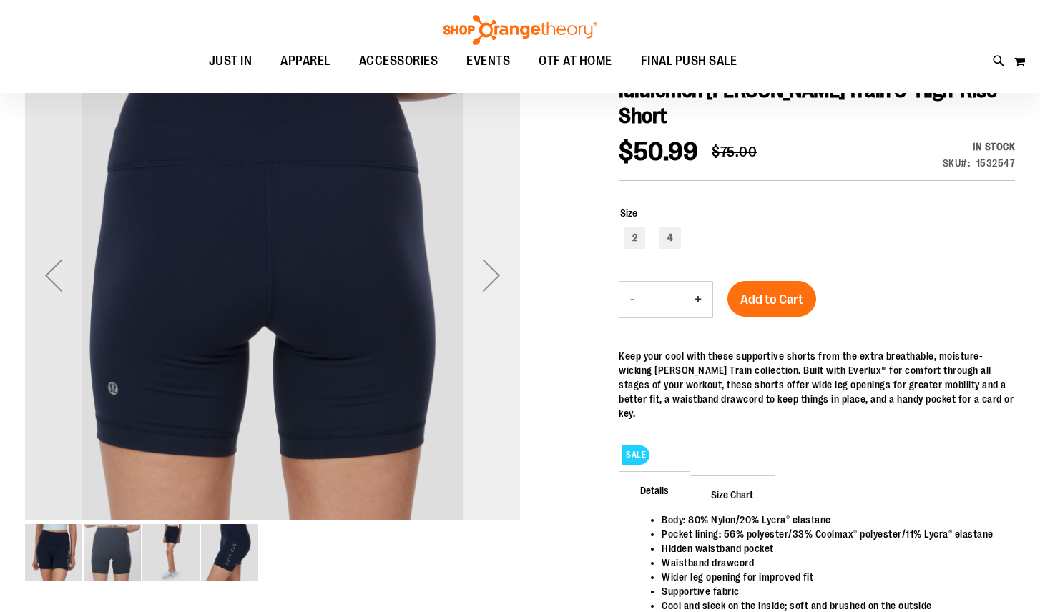
click at [489, 274] on div "Next" at bounding box center [491, 275] width 57 height 57
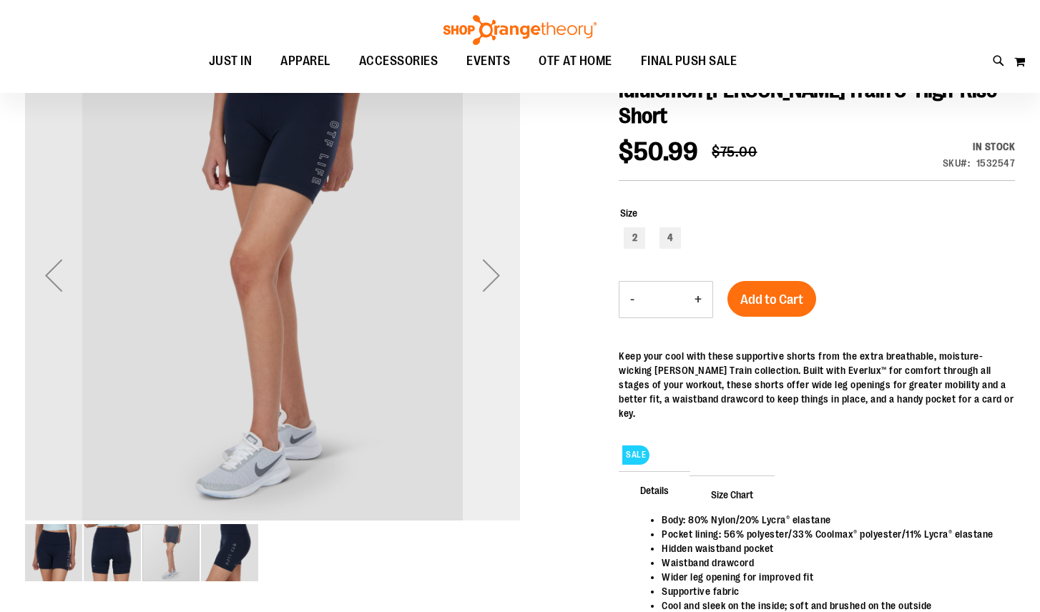
click at [489, 274] on div "Next" at bounding box center [491, 275] width 57 height 57
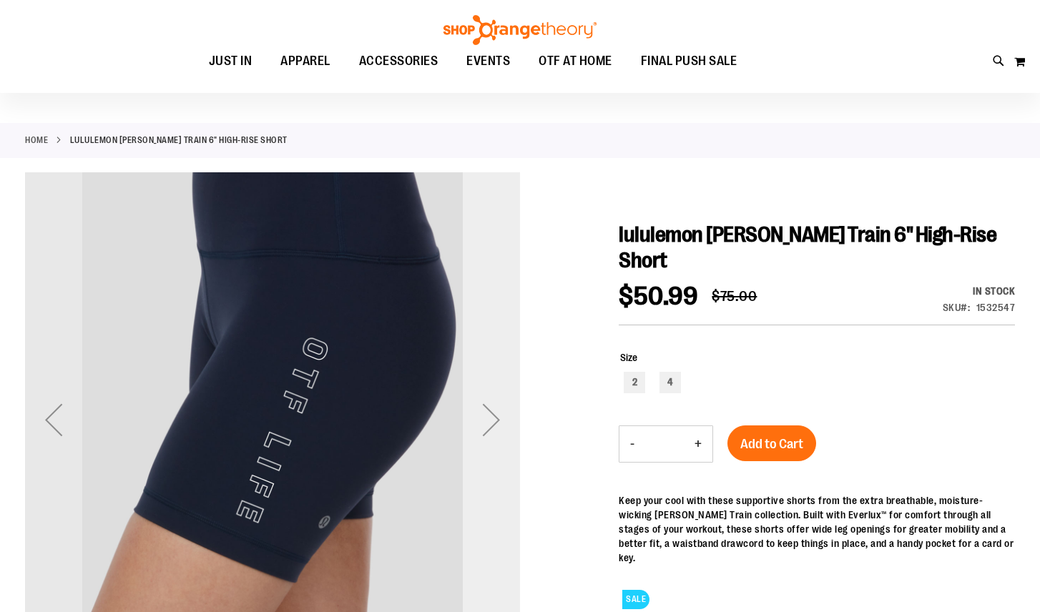
scroll to position [33, 0]
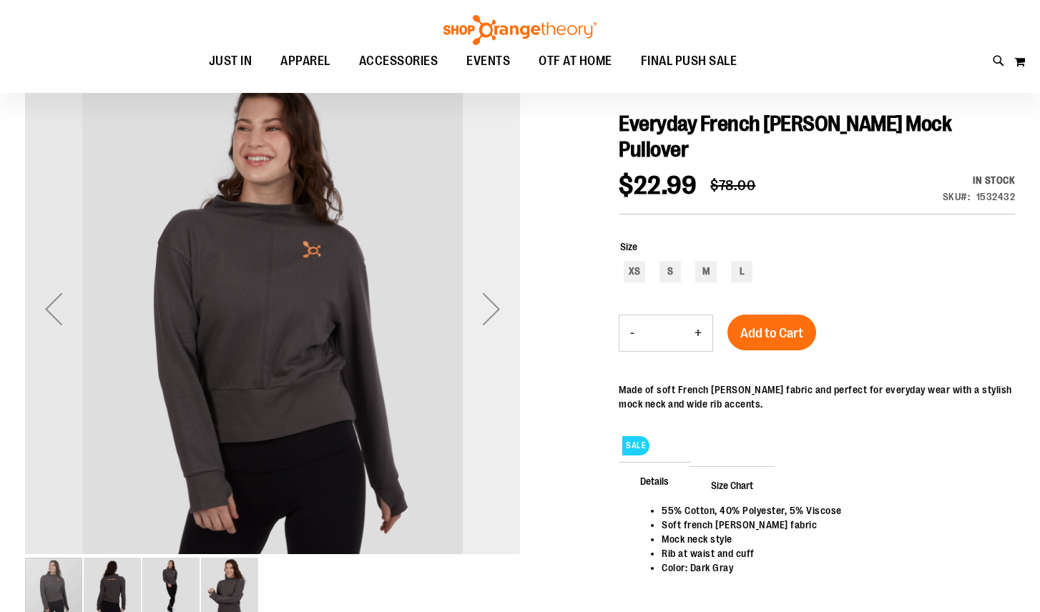
scroll to position [153, 0]
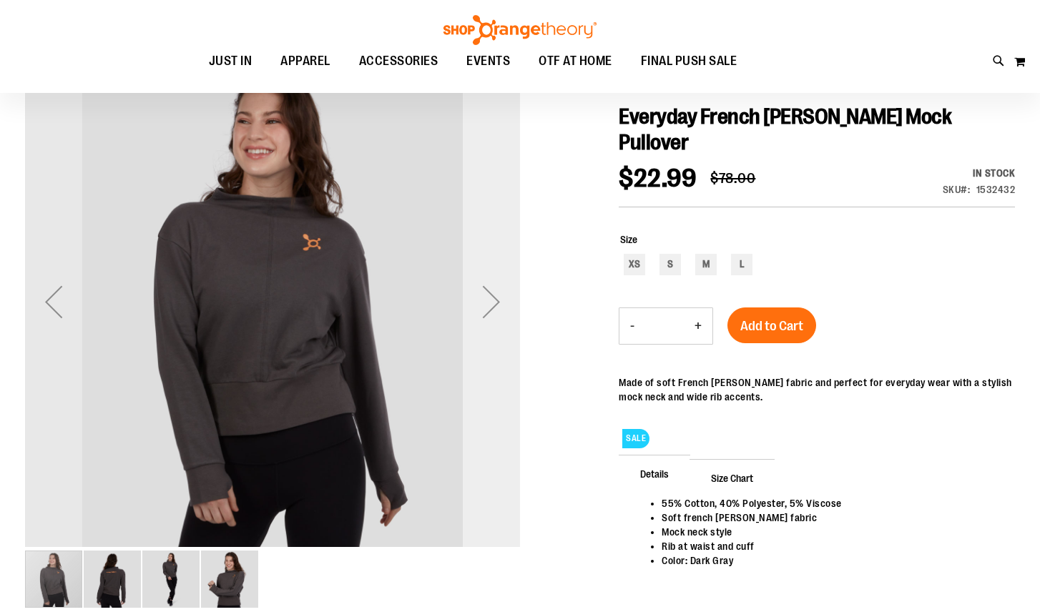
click at [493, 303] on div "Next" at bounding box center [491, 301] width 57 height 57
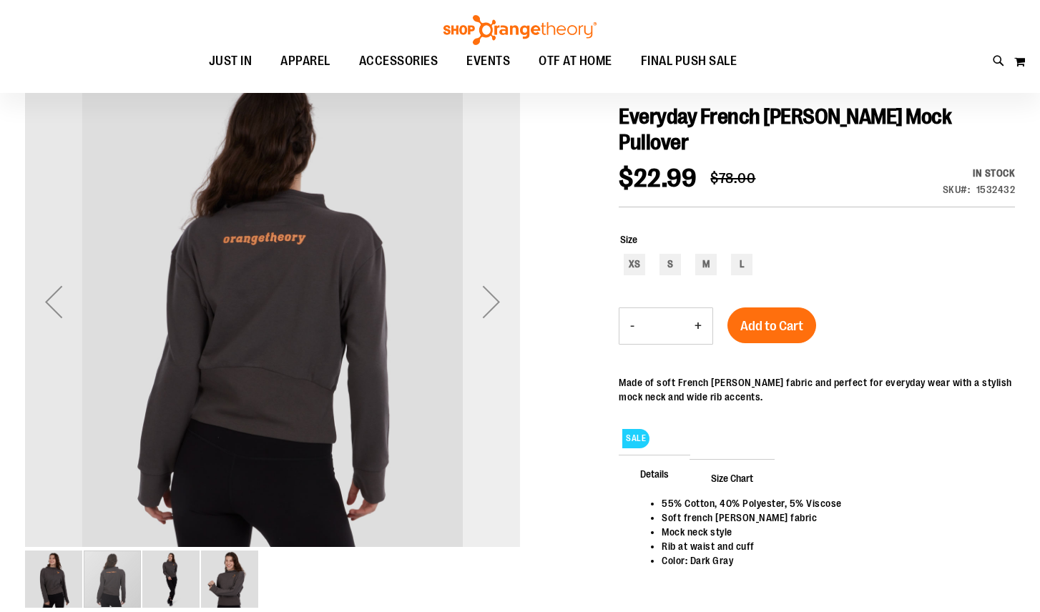
click at [493, 303] on div "Next" at bounding box center [491, 301] width 57 height 57
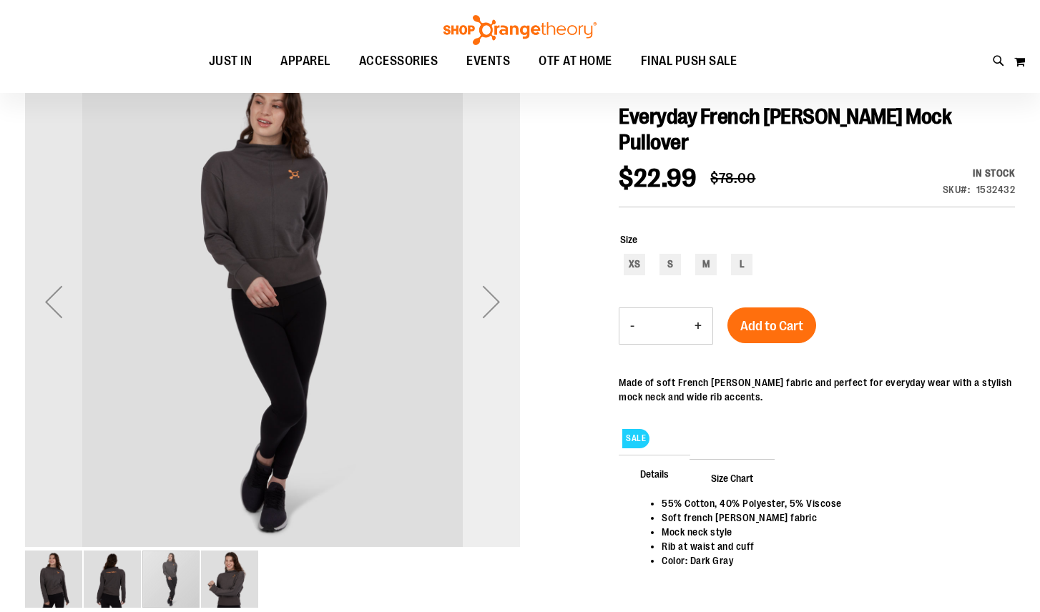
click at [493, 303] on div "Next" at bounding box center [491, 301] width 57 height 57
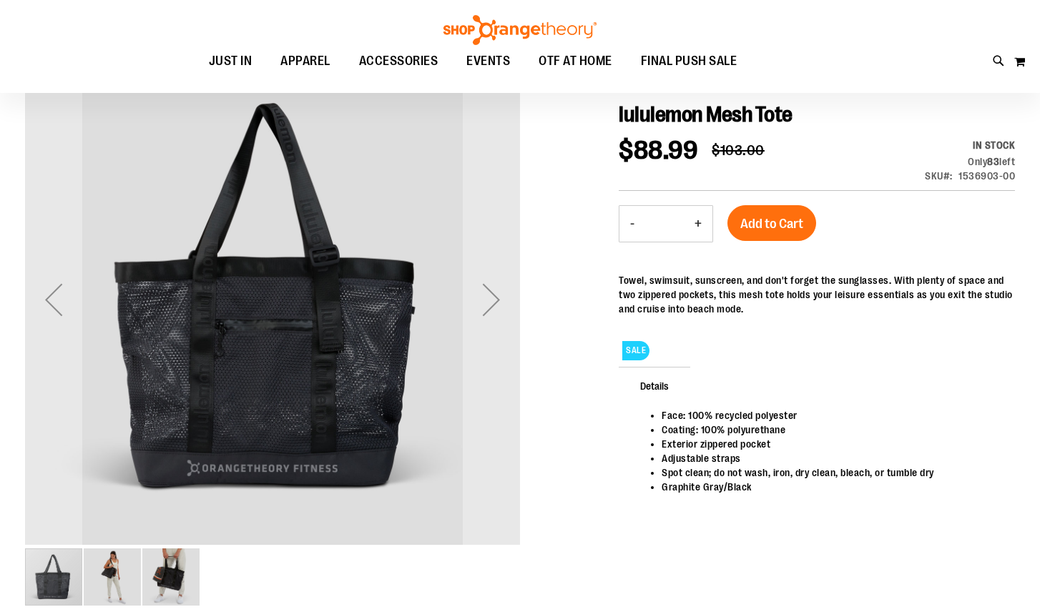
scroll to position [172, 0]
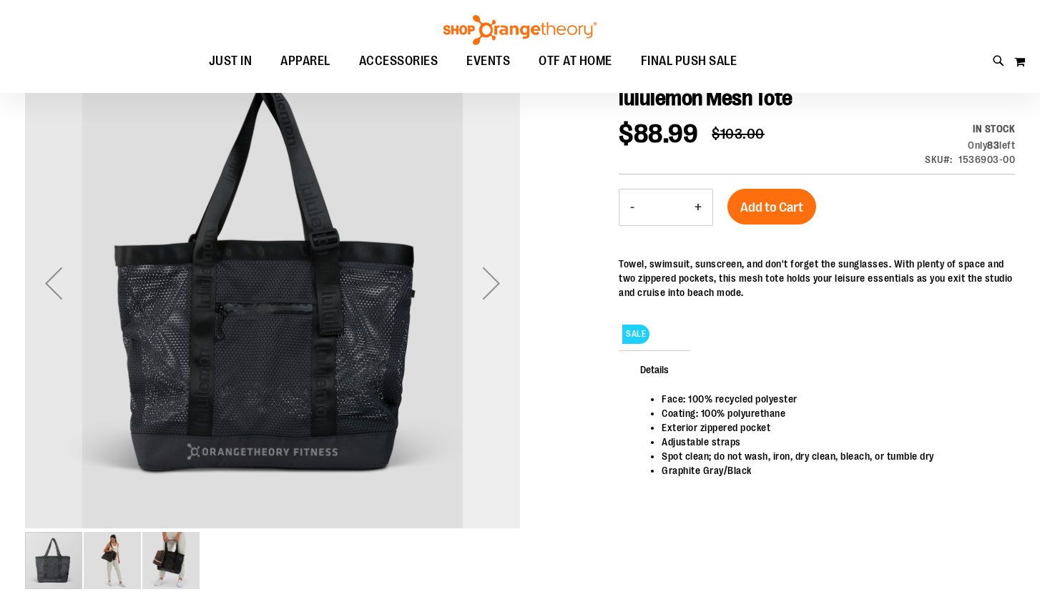
click at [493, 288] on div "Next" at bounding box center [491, 283] width 57 height 57
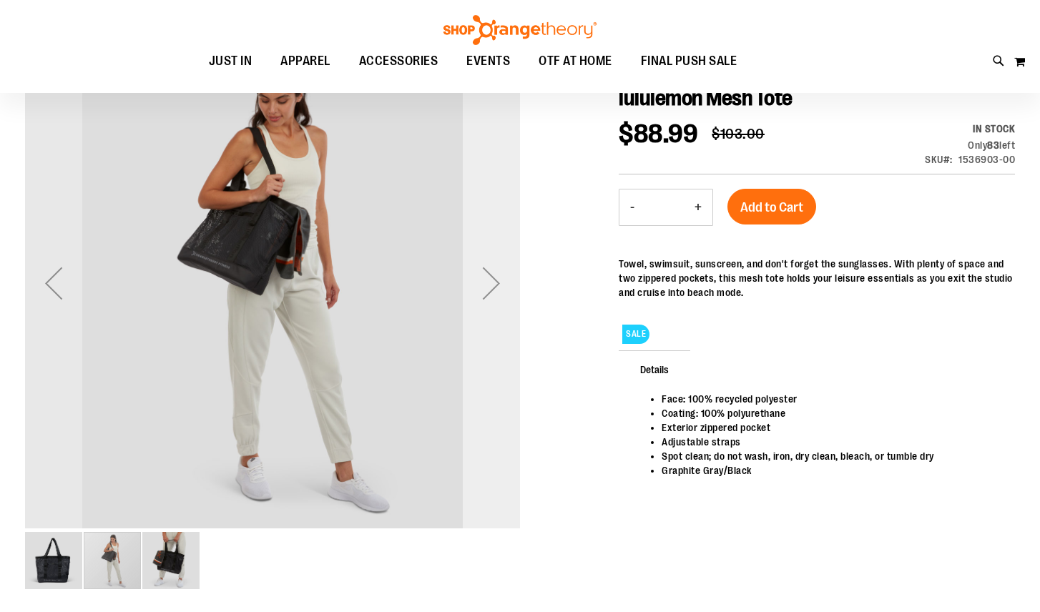
click at [493, 288] on div "Next" at bounding box center [491, 283] width 57 height 57
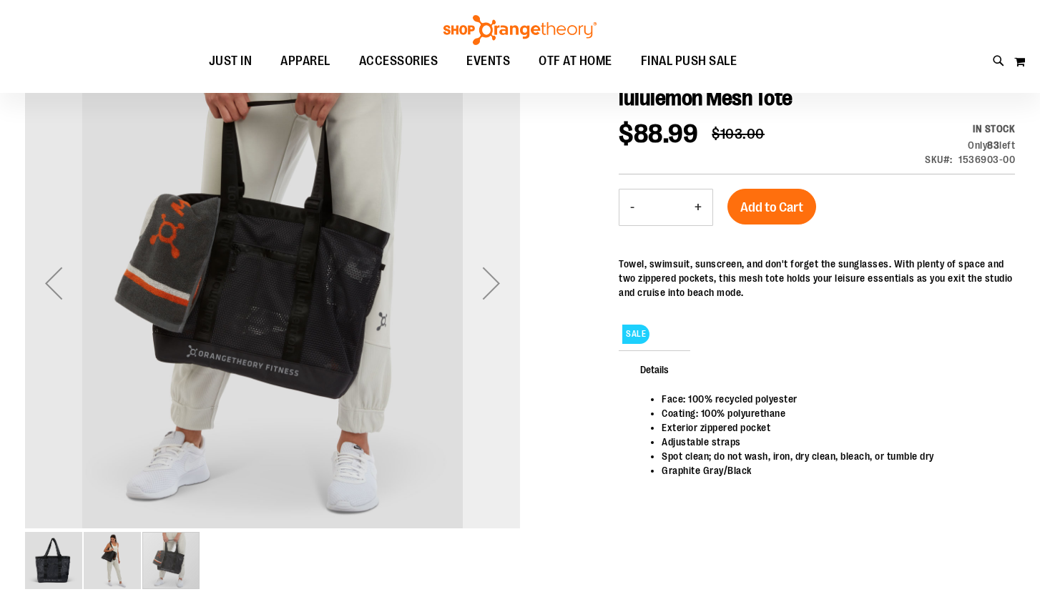
click at [493, 288] on div "Next" at bounding box center [491, 283] width 57 height 57
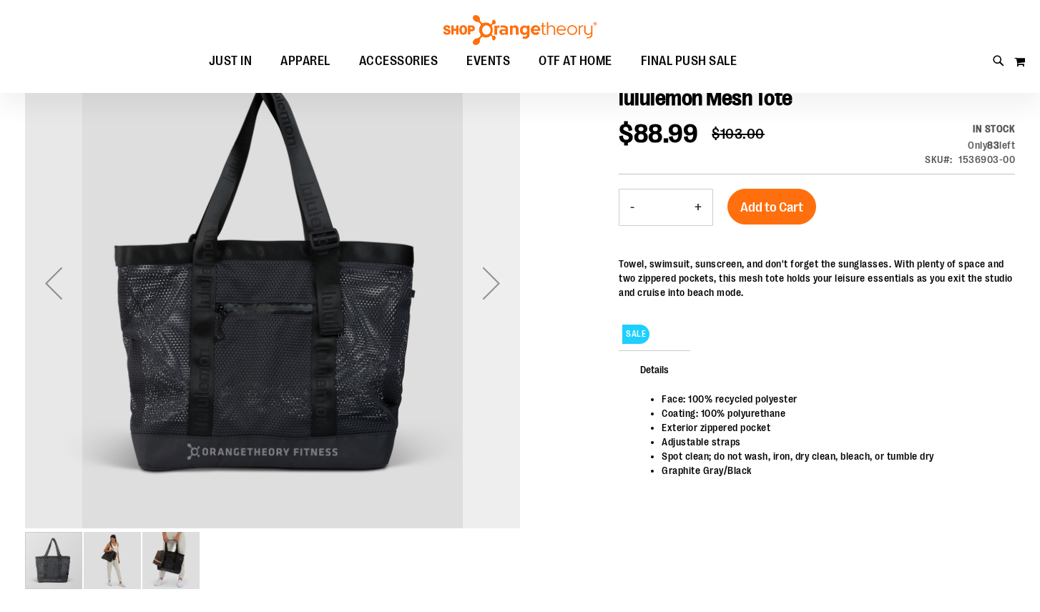
click at [493, 288] on div "Next" at bounding box center [491, 283] width 57 height 57
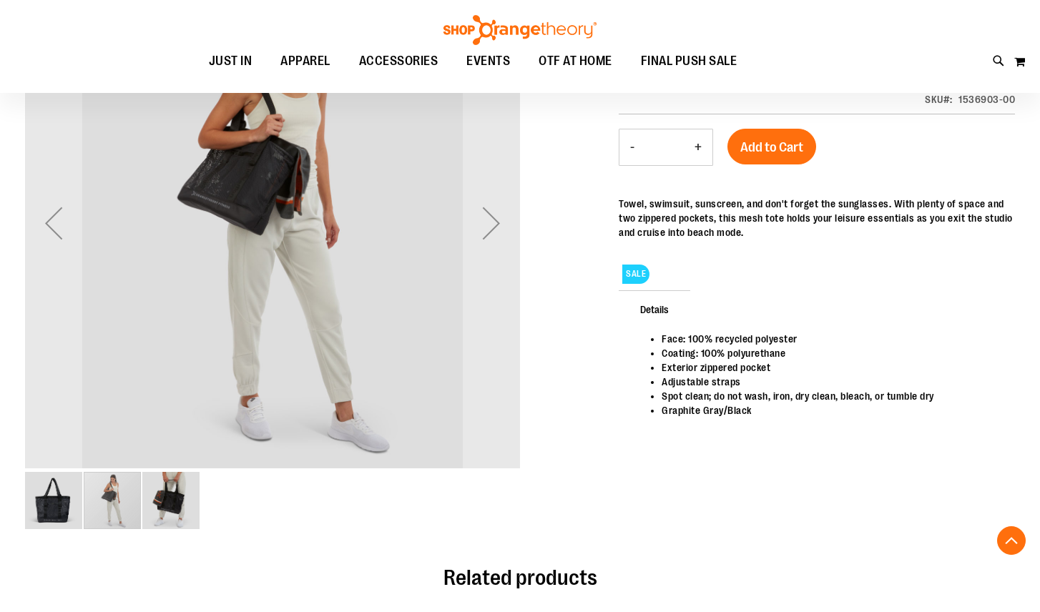
scroll to position [232, 0]
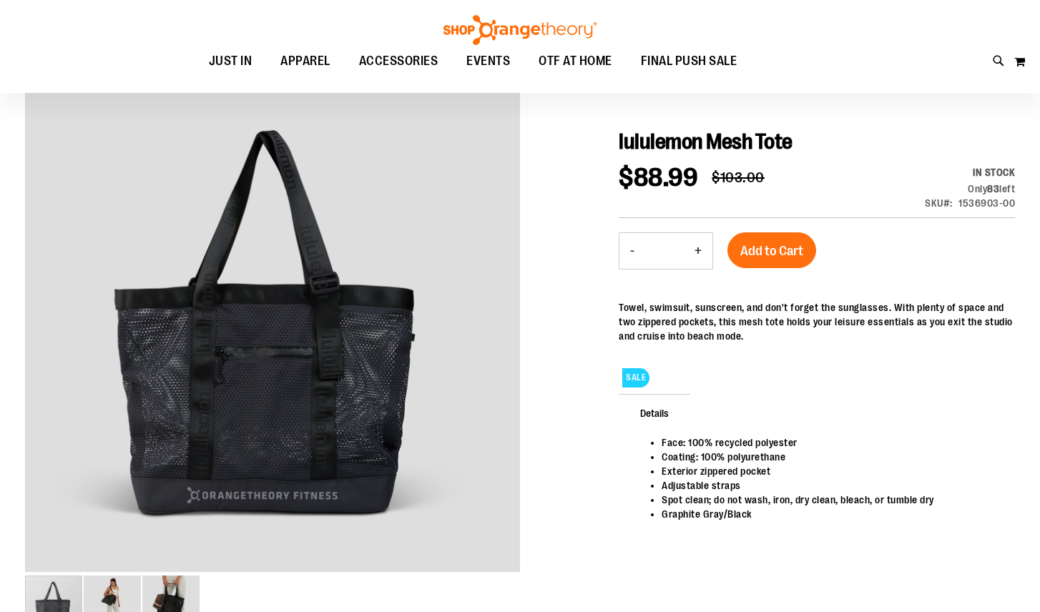
scroll to position [172, 0]
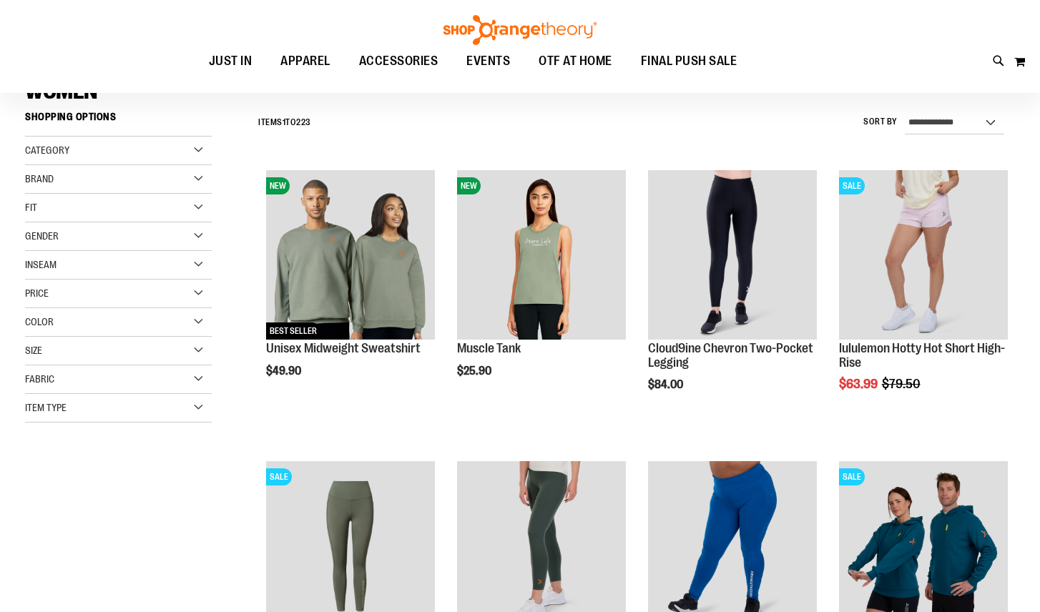
scroll to position [126, 0]
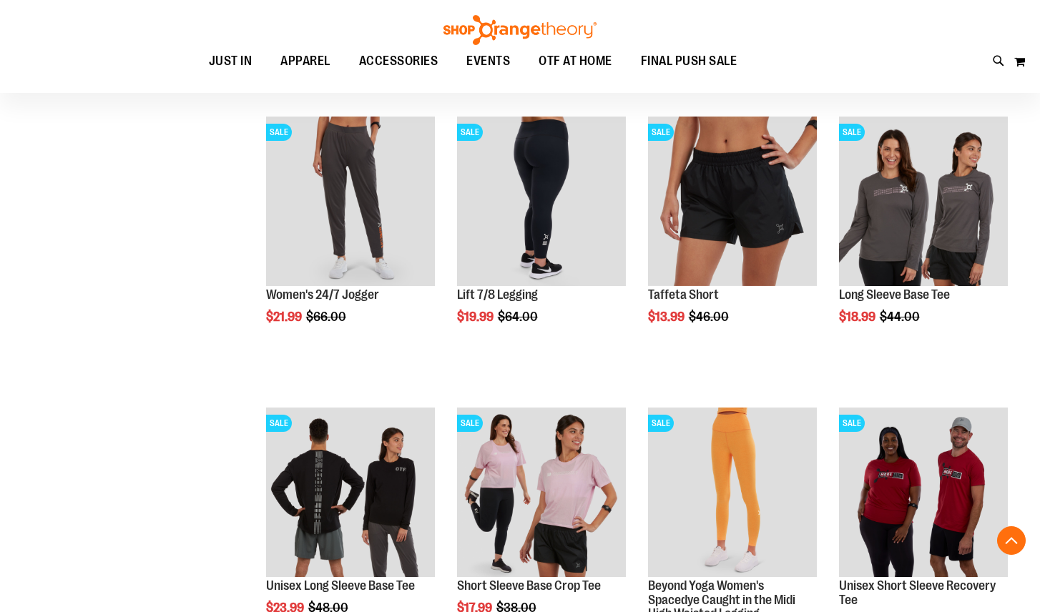
scroll to position [1051, 0]
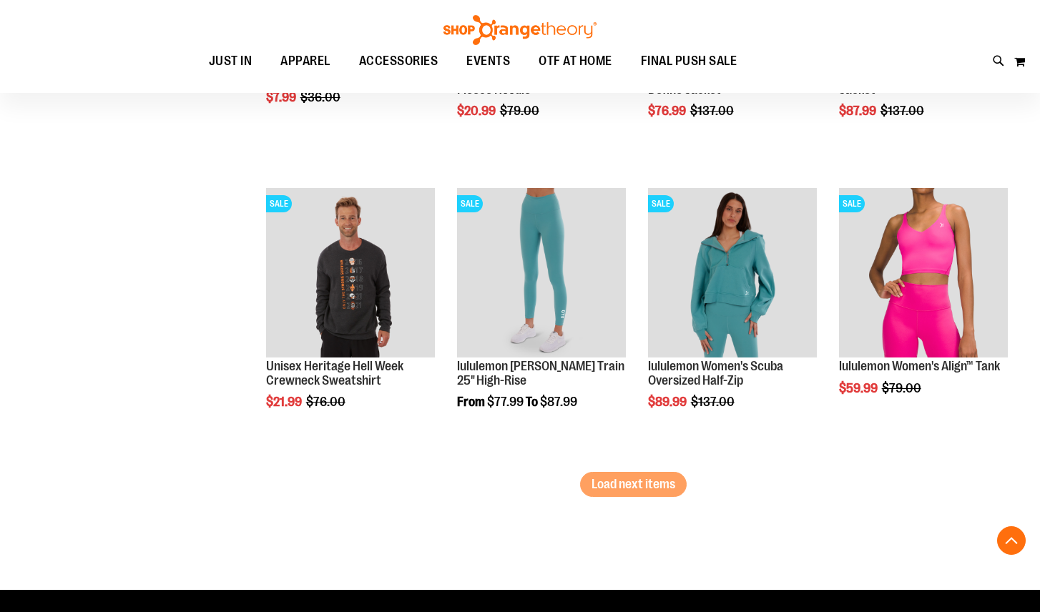
scroll to position [2433, 0]
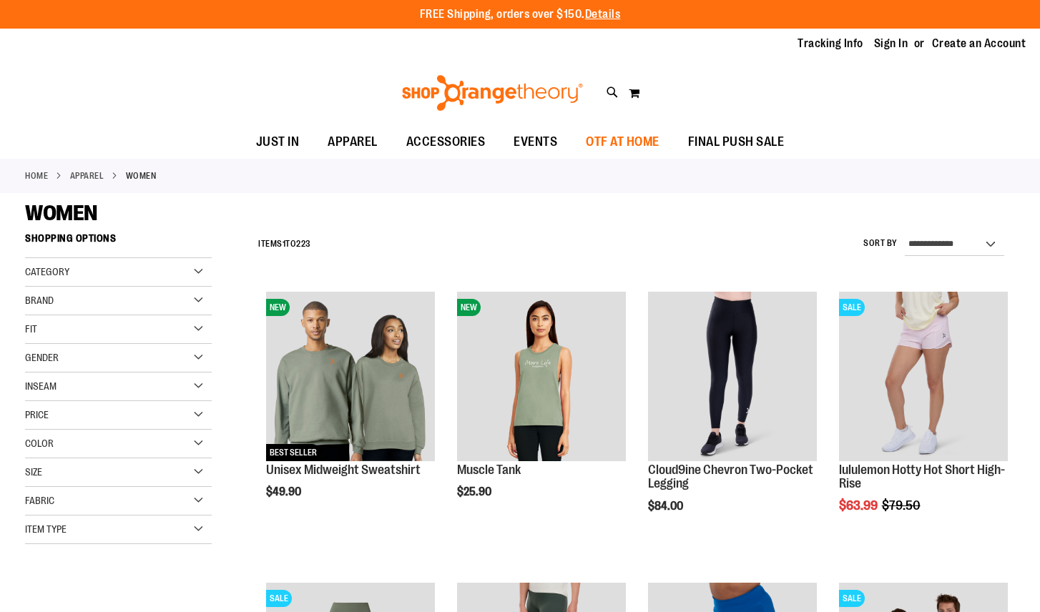
click at [613, 147] on span "OTF AT HOME" at bounding box center [623, 142] width 74 height 32
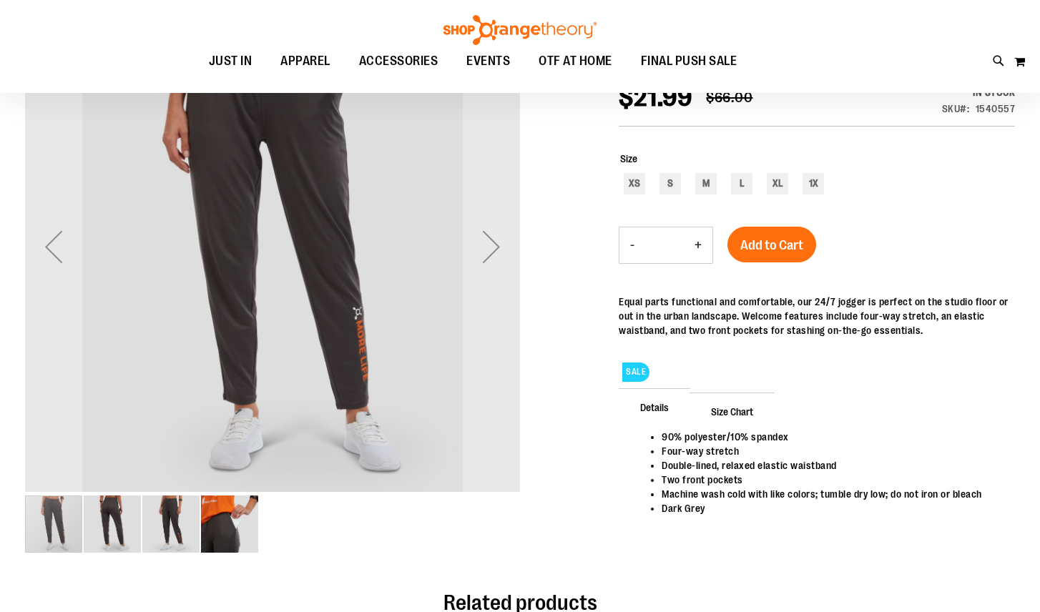
scroll to position [224, 0]
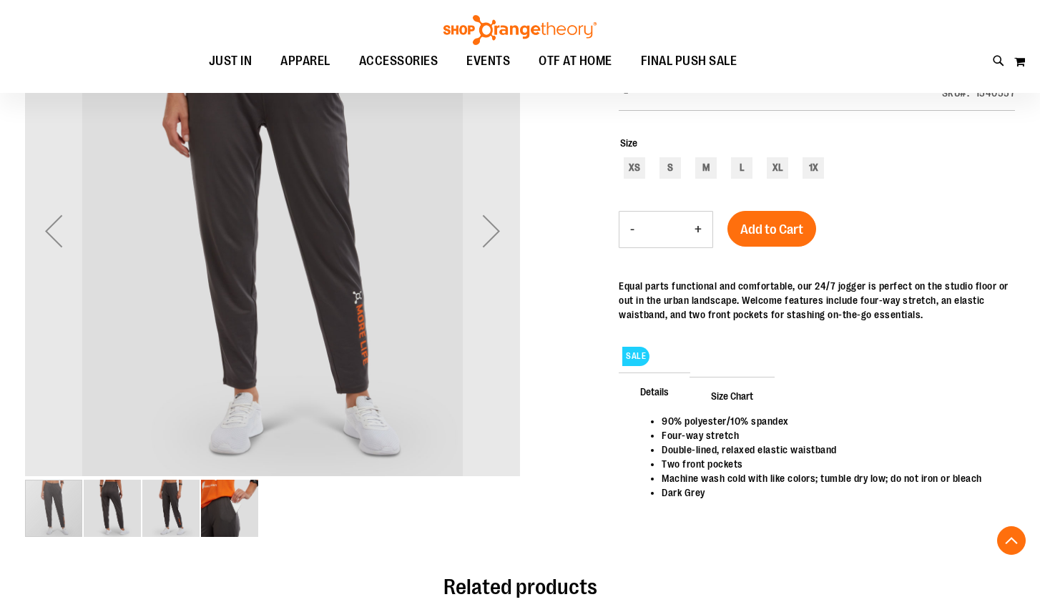
click at [114, 508] on img "image 2 of 4" at bounding box center [112, 508] width 57 height 57
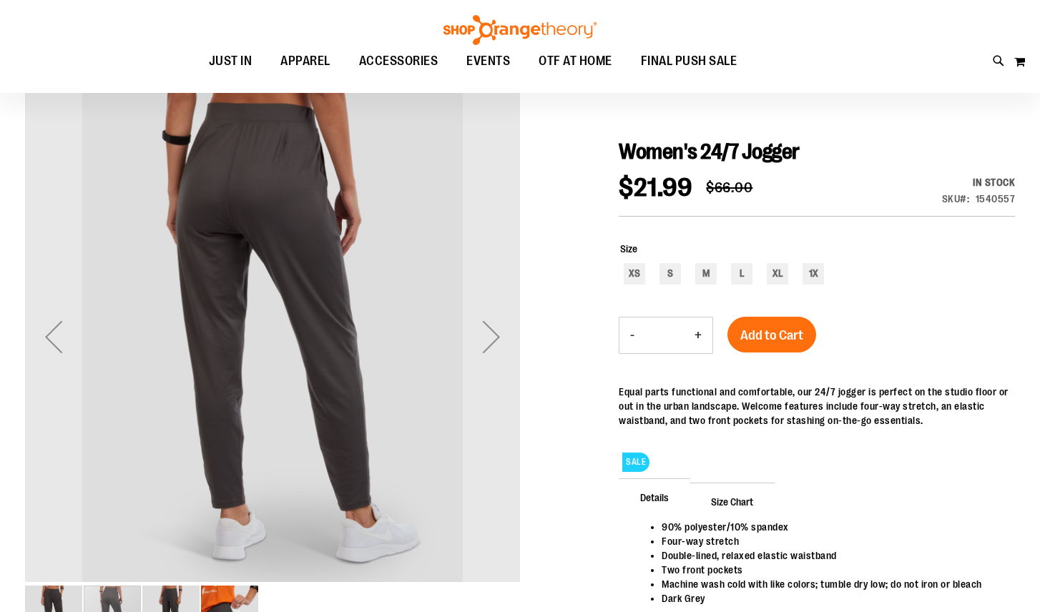
scroll to position [134, 0]
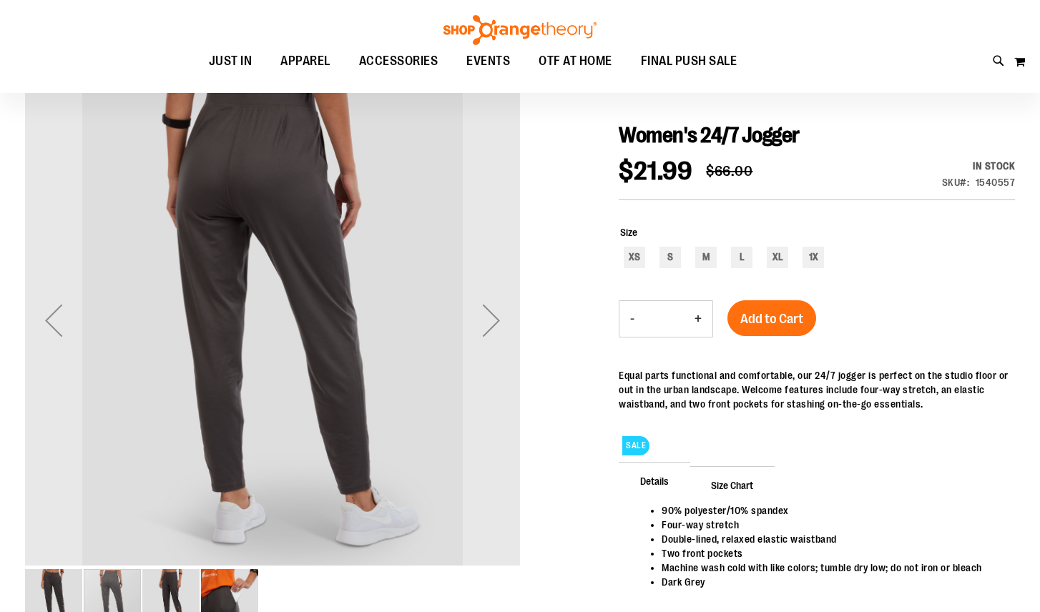
click at [171, 587] on img "image 3 of 4" at bounding box center [170, 597] width 57 height 57
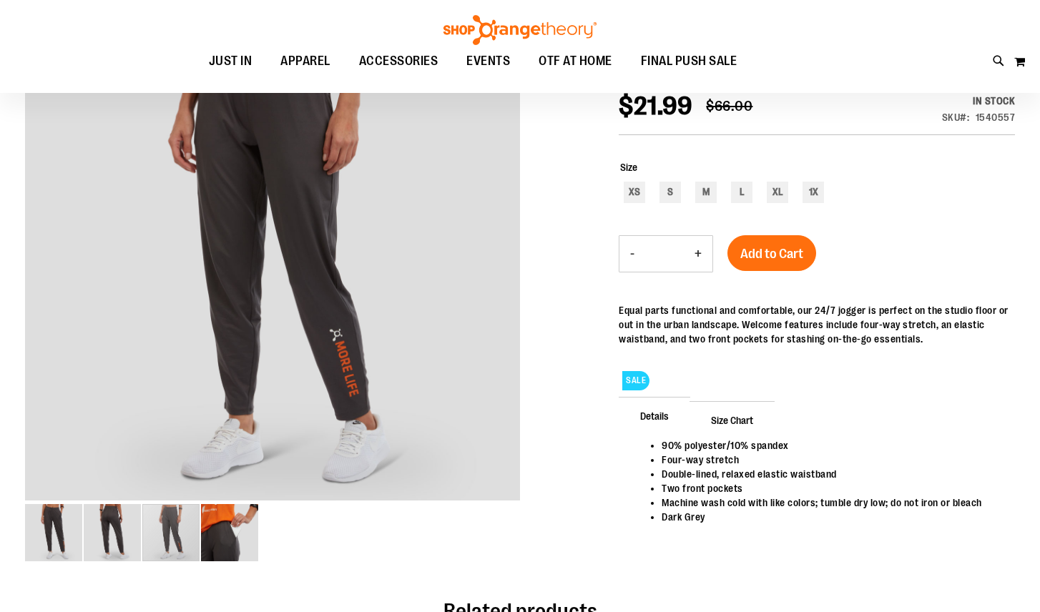
scroll to position [208, 0]
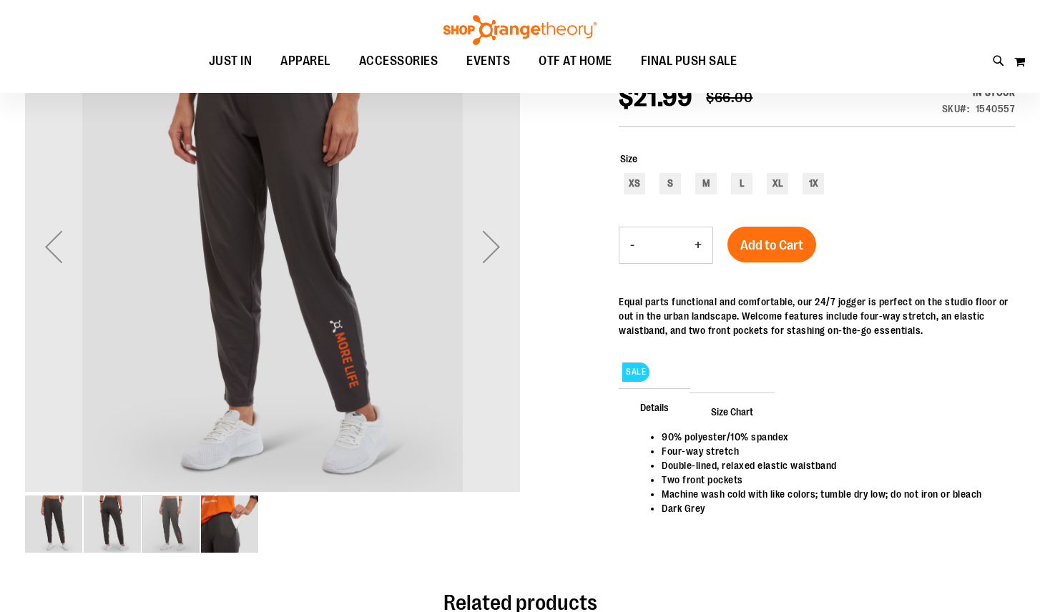
click at [227, 521] on img "image 4 of 4" at bounding box center [229, 524] width 57 height 57
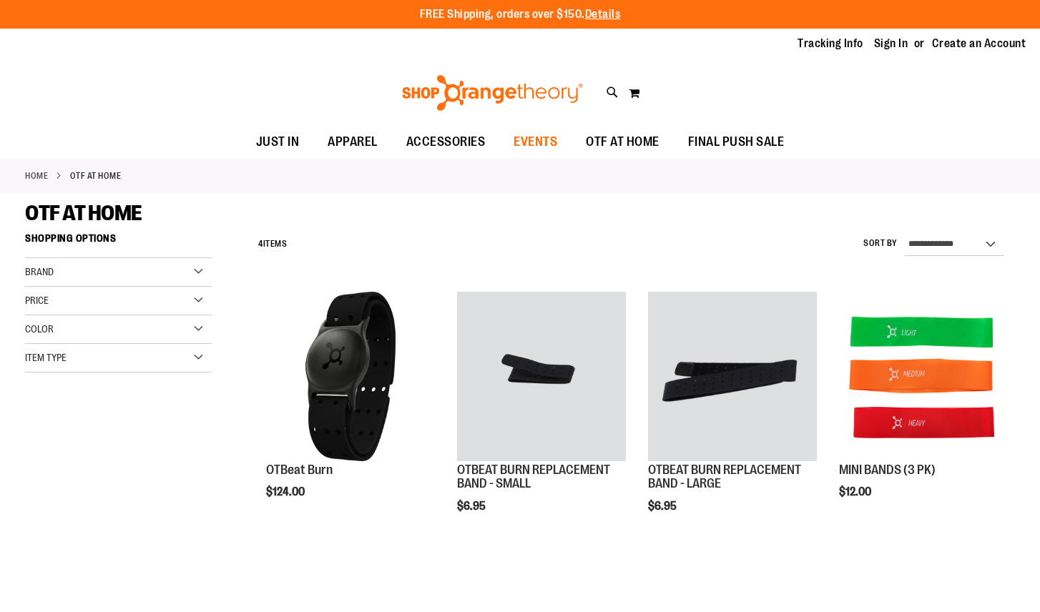
click at [531, 140] on span "EVENTS" at bounding box center [536, 142] width 44 height 32
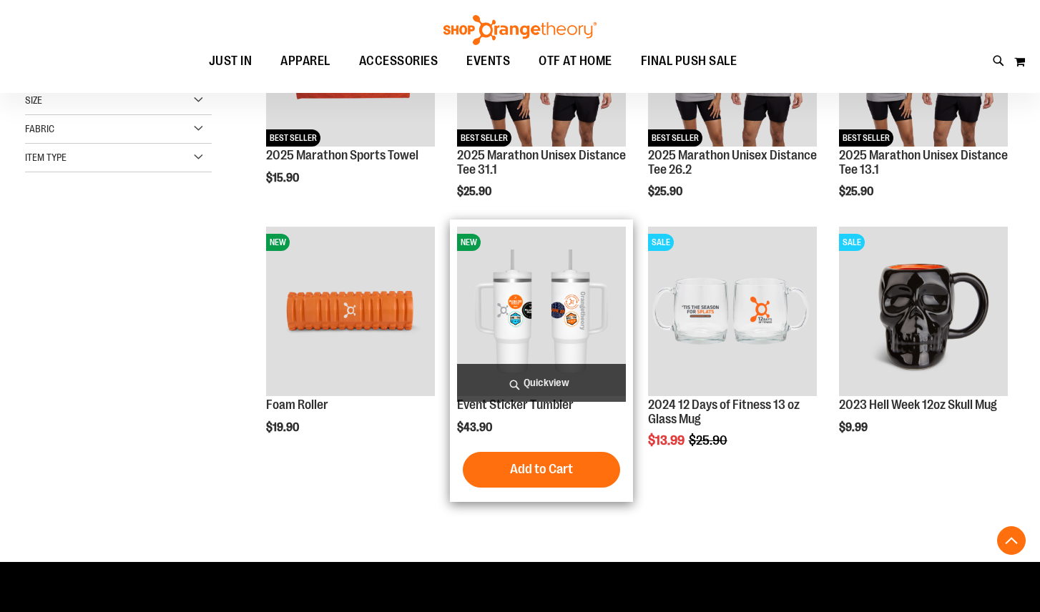
scroll to position [330, 0]
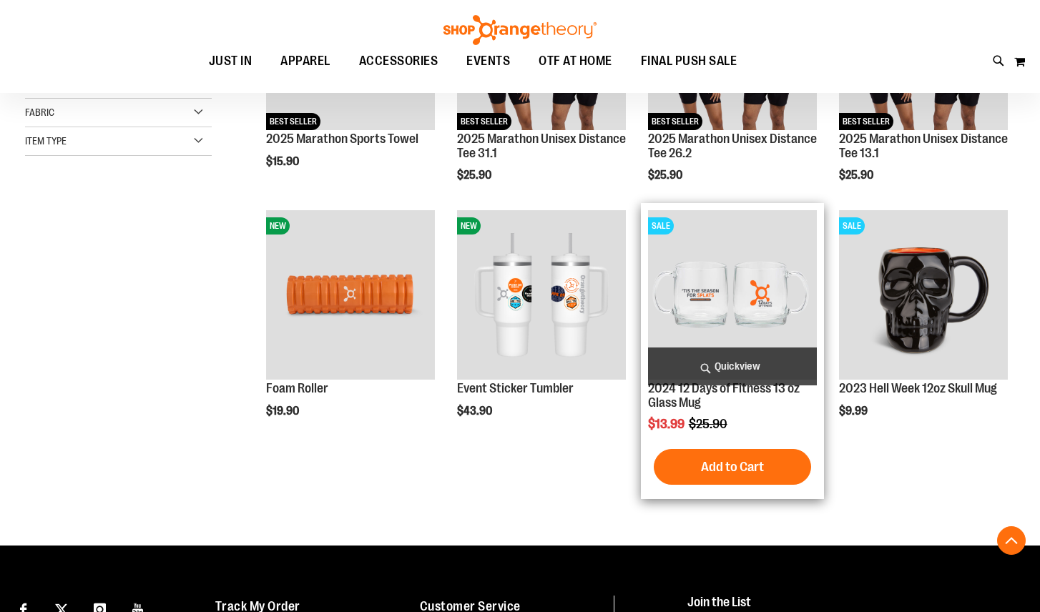
click at [684, 290] on img "product" at bounding box center [732, 294] width 169 height 169
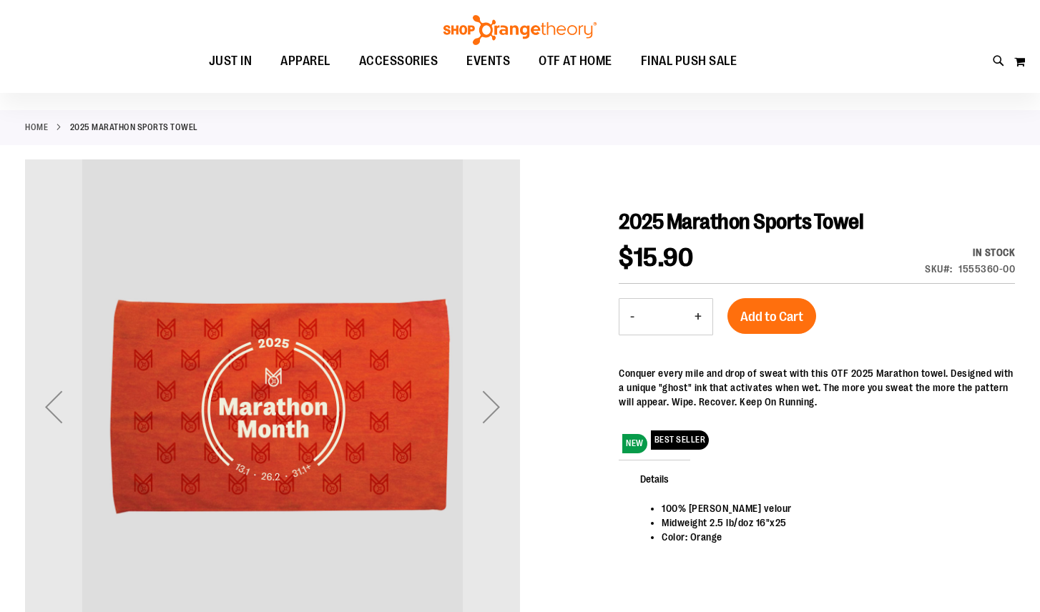
scroll to position [49, 0]
click at [489, 408] on div "Next" at bounding box center [491, 406] width 57 height 57
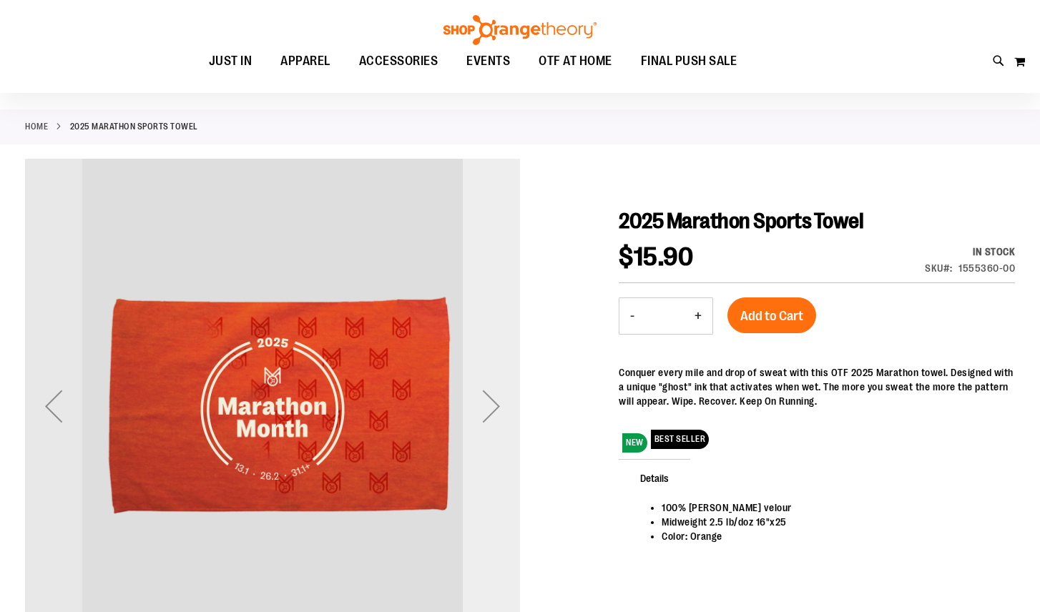
click at [489, 408] on div "Next" at bounding box center [491, 406] width 57 height 57
click at [496, 407] on div "Next" at bounding box center [491, 406] width 57 height 57
